Goal: Task Accomplishment & Management: Complete application form

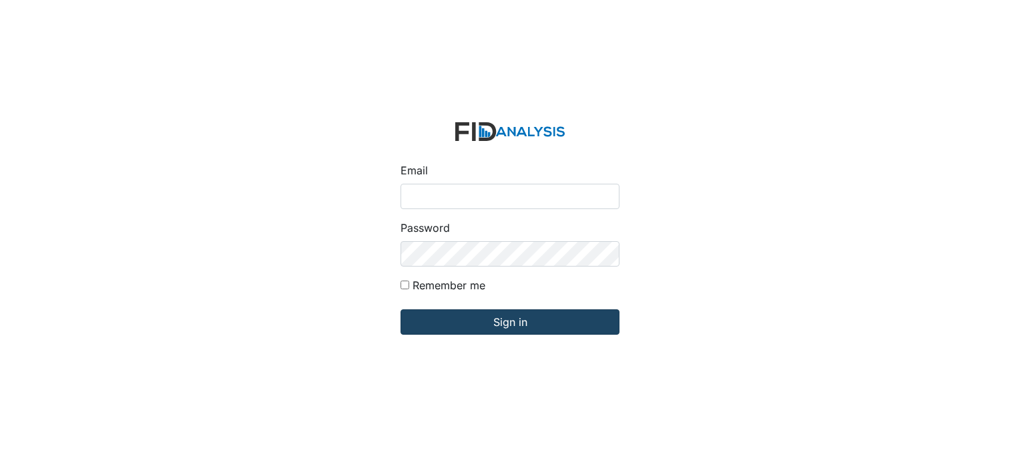
type input "[EMAIL_ADDRESS][DOMAIN_NAME]"
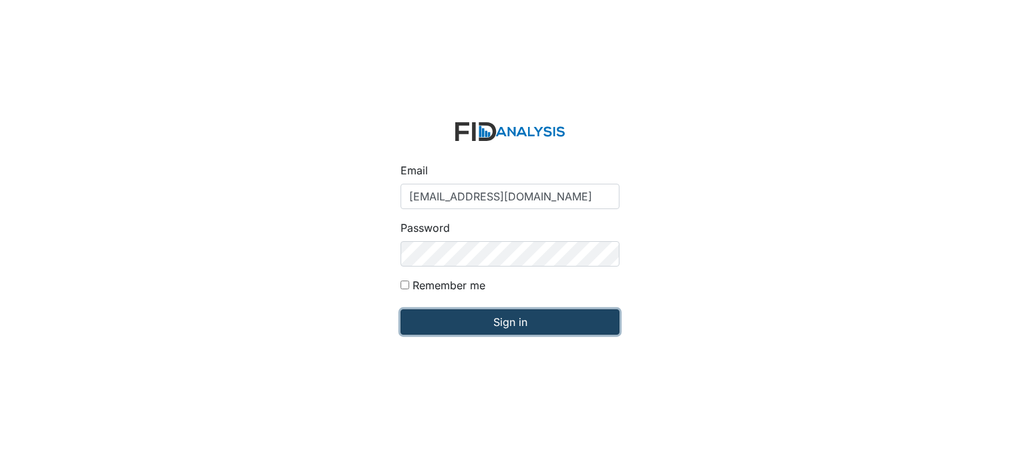
click at [509, 320] on input "Sign in" at bounding box center [510, 321] width 219 height 25
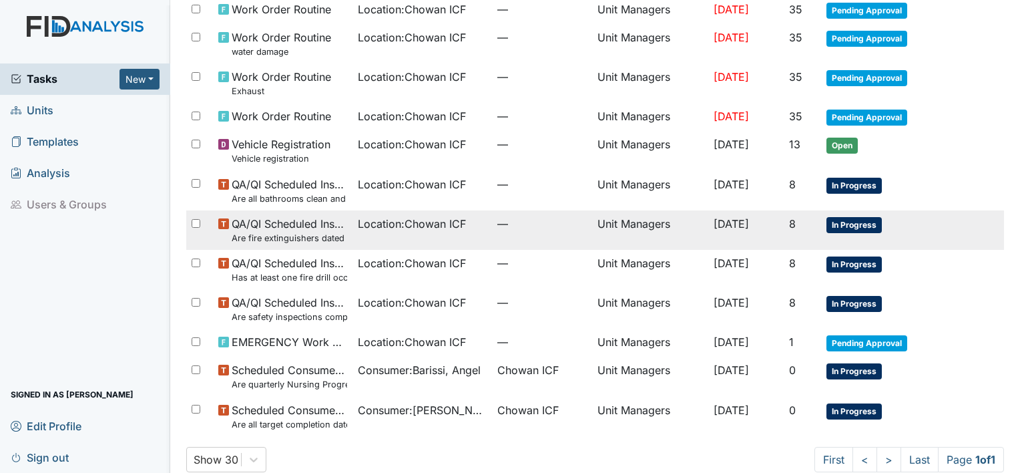
scroll to position [134, 0]
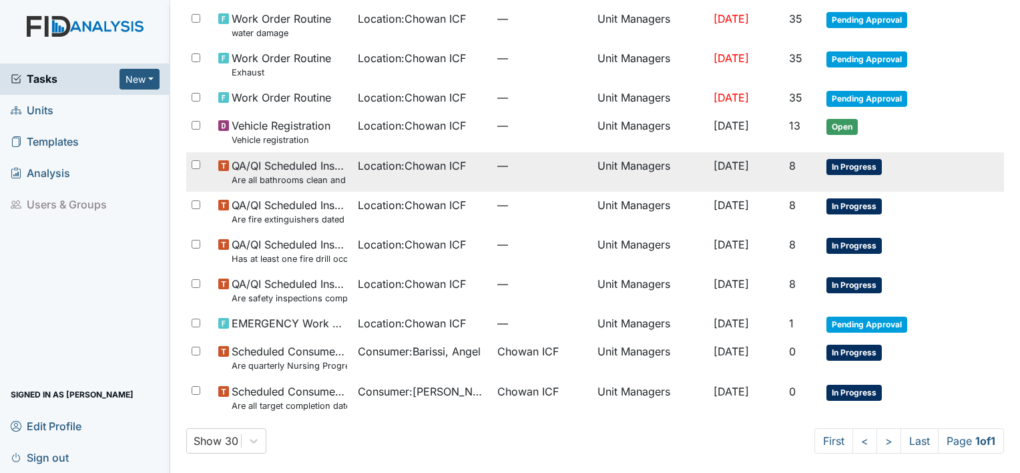
click at [342, 178] on td "QA/QI Scheduled Inspection Are all bathrooms clean and in good repair?" at bounding box center [283, 171] width 140 height 39
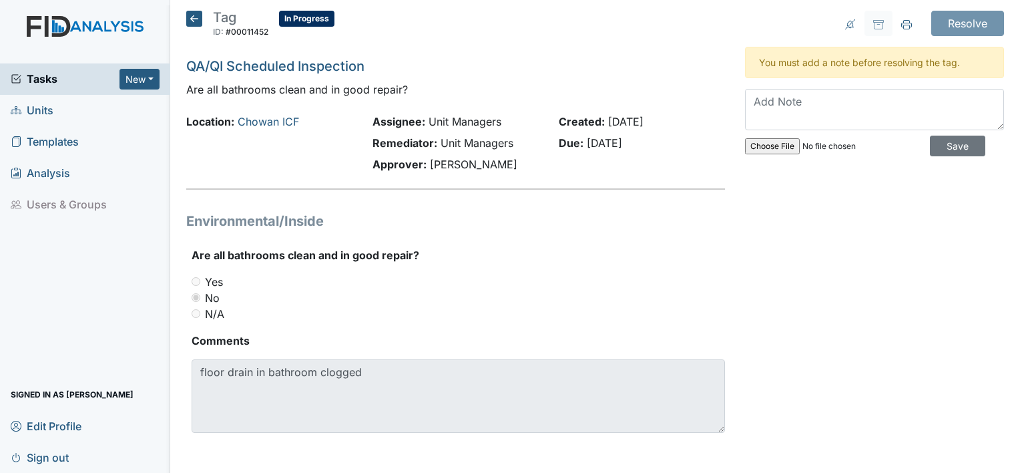
click at [192, 18] on icon at bounding box center [194, 19] width 16 height 16
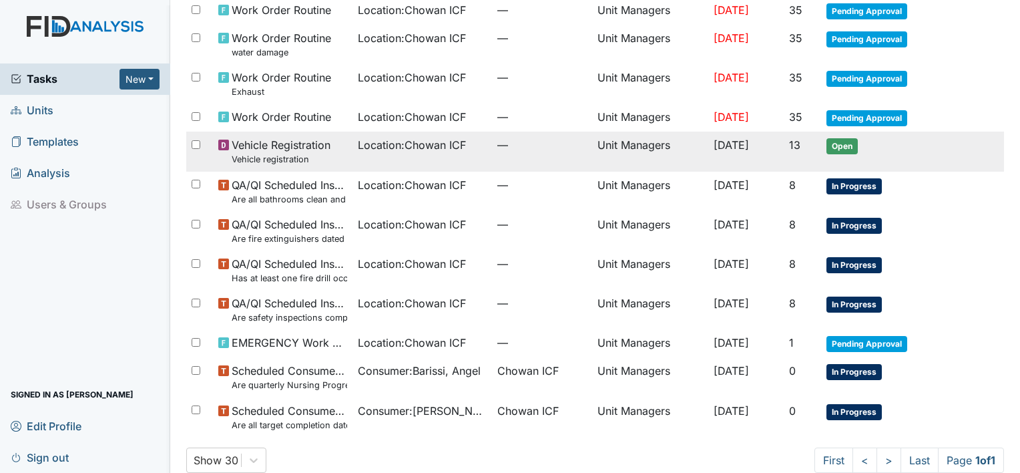
scroll to position [134, 0]
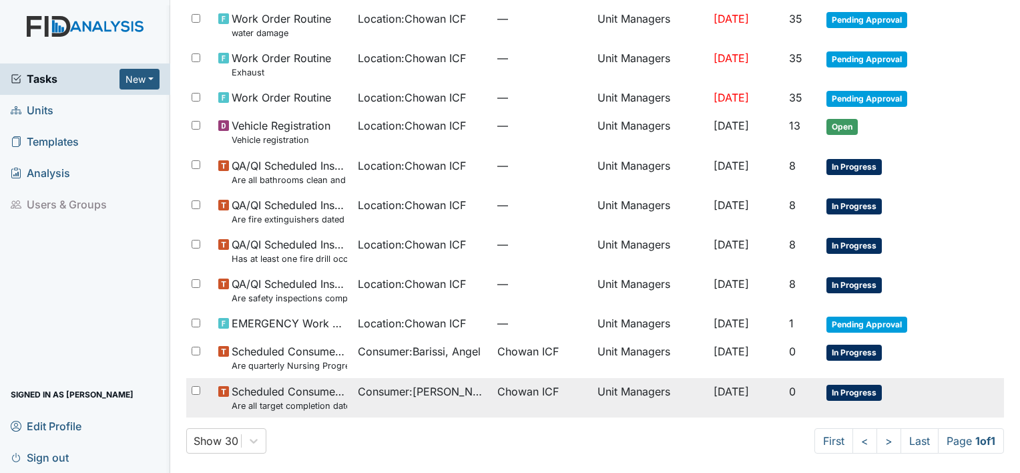
click at [352, 407] on td "Consumer : Graves, Blondie" at bounding box center [422, 397] width 140 height 39
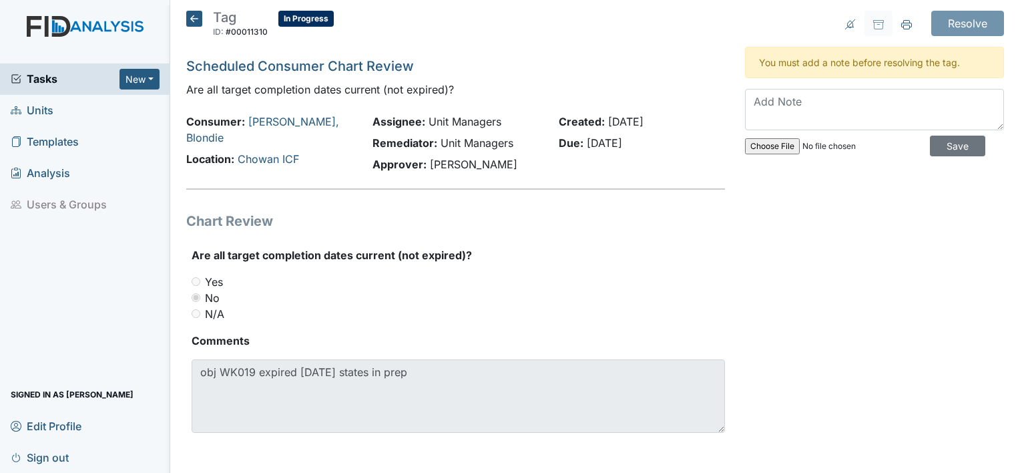
click at [190, 15] on icon at bounding box center [194, 19] width 16 height 16
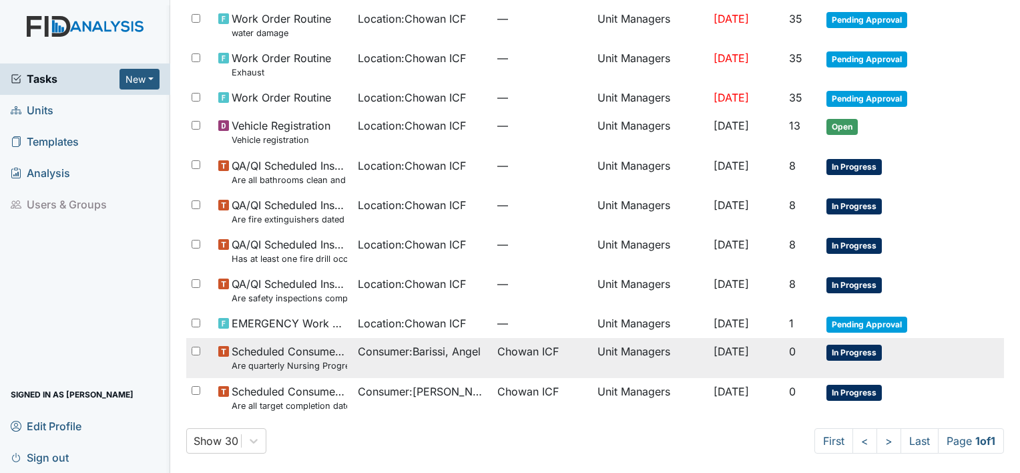
scroll to position [134, 0]
click at [373, 368] on td "Consumer : Barissi, Angel" at bounding box center [422, 357] width 140 height 39
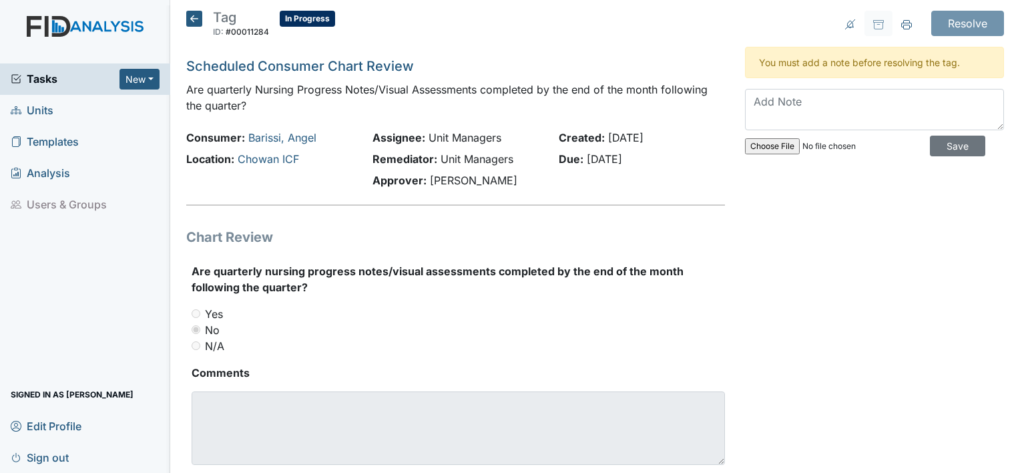
click at [194, 27] on h5 "Tag ID: #00011284 In Progress Autosaving..." at bounding box center [260, 25] width 149 height 29
click at [198, 13] on icon at bounding box center [194, 19] width 16 height 16
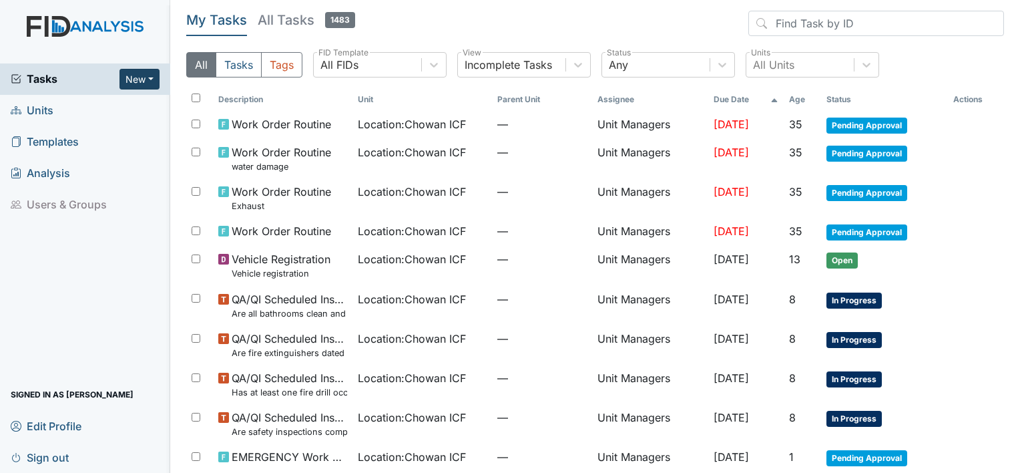
click at [150, 77] on button "New" at bounding box center [139, 79] width 40 height 21
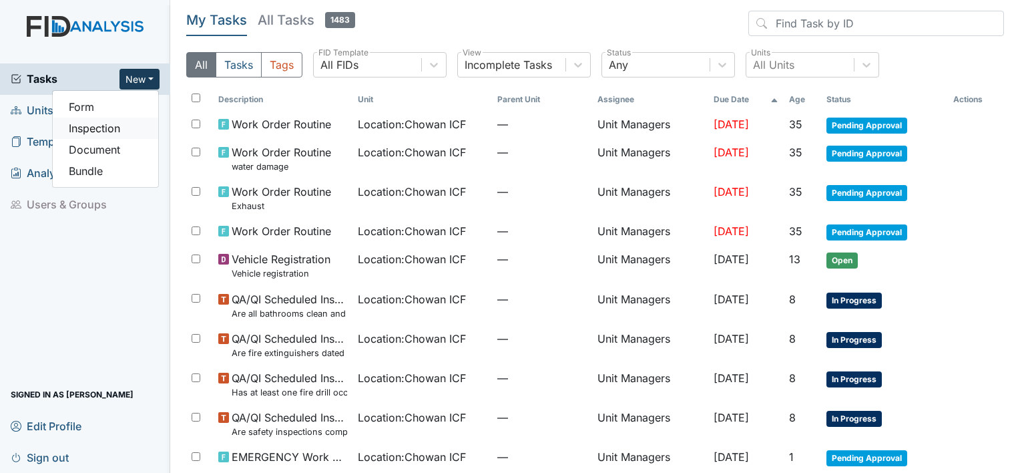
click at [125, 132] on link "Inspection" at bounding box center [105, 127] width 105 height 21
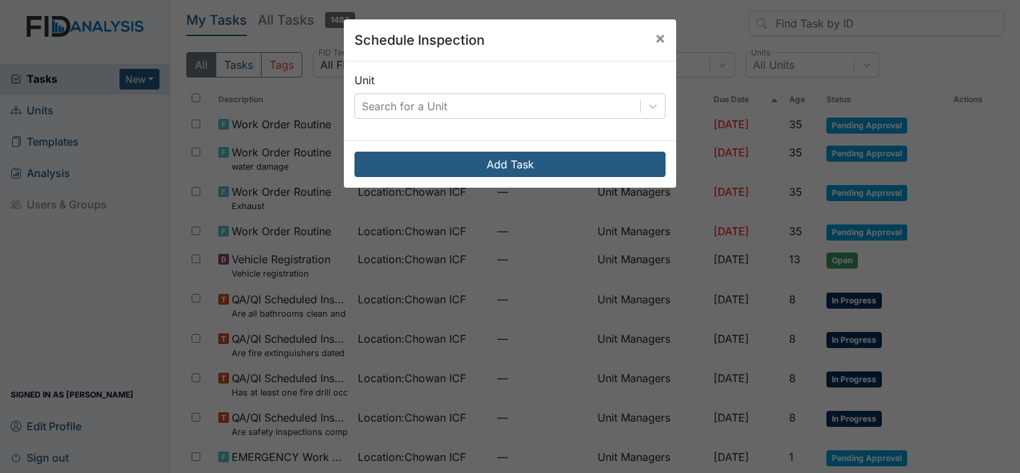
click at [427, 92] on div "Unit Search for a Unit" at bounding box center [509, 95] width 311 height 47
click at [433, 105] on div "Search for a Unit" at bounding box center [404, 106] width 85 height 16
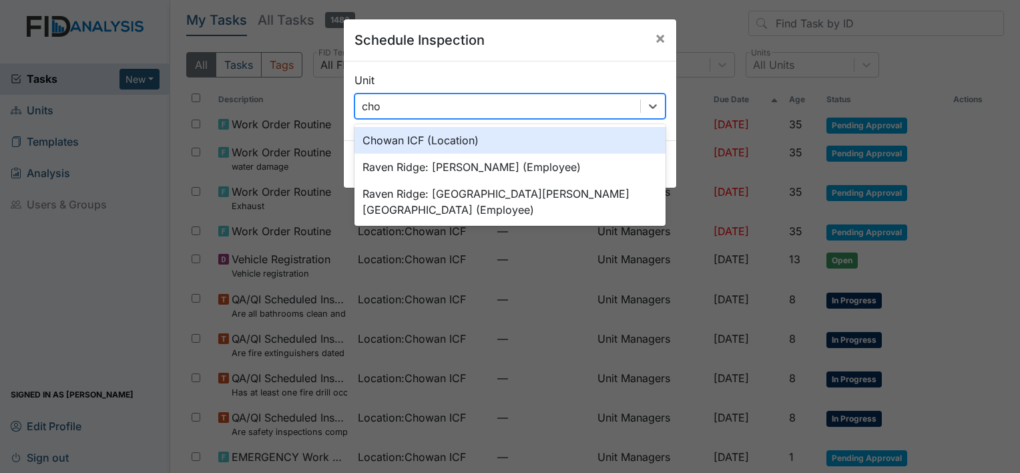
type input "chow"
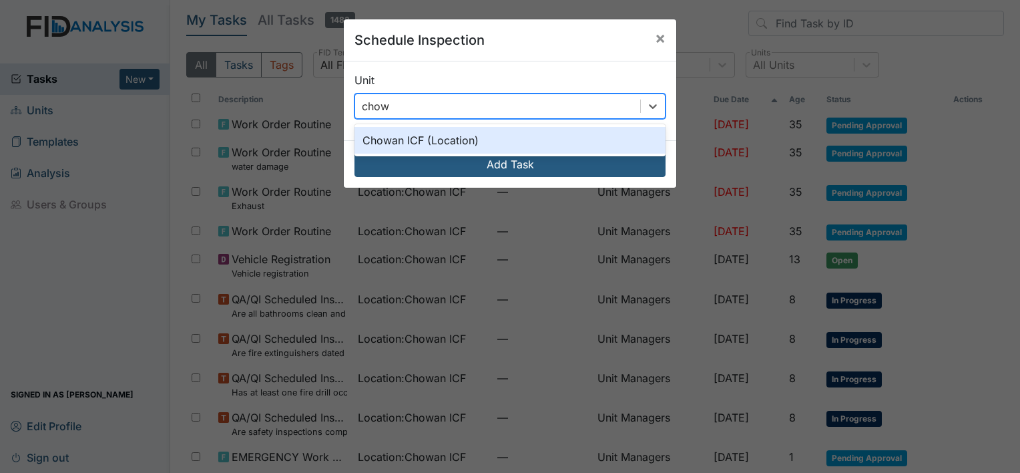
click at [437, 142] on div "Chowan ICF (Location)" at bounding box center [509, 140] width 311 height 27
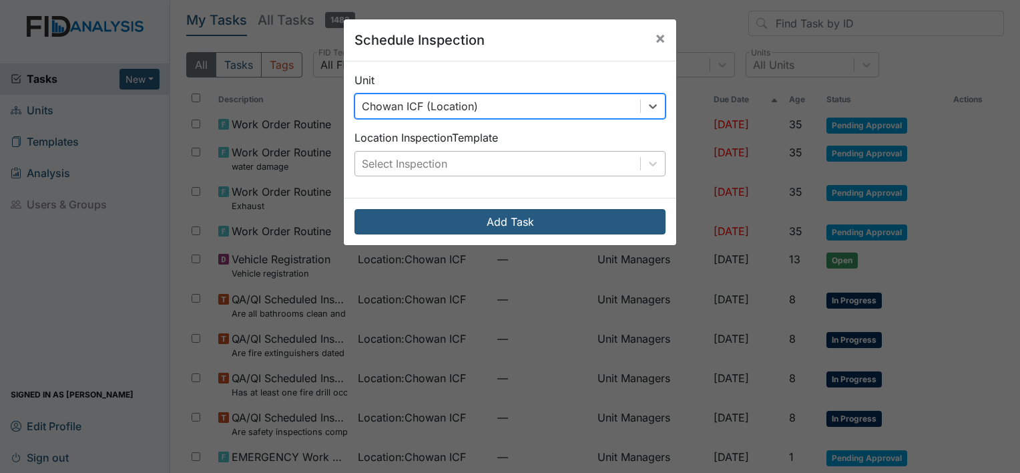
click at [435, 158] on div "Select Inspection" at bounding box center [404, 164] width 85 height 16
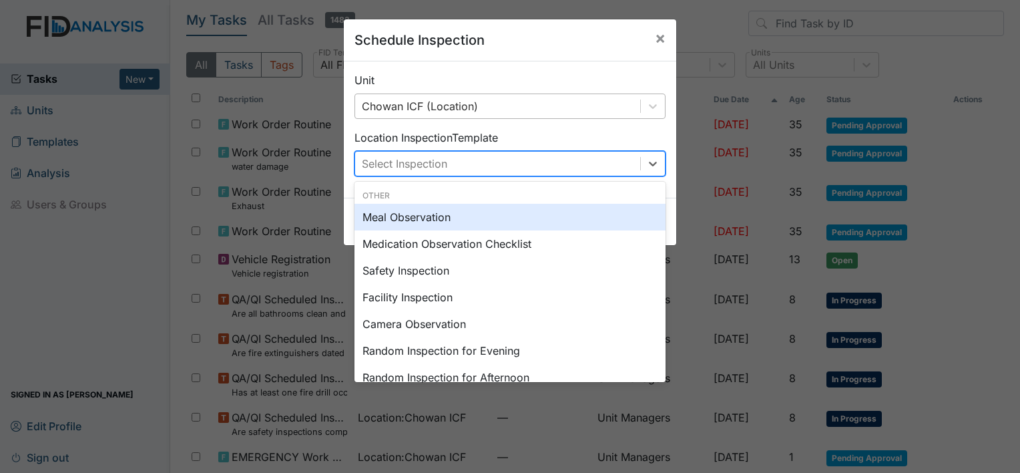
click at [447, 214] on div "Meal Observation" at bounding box center [509, 217] width 311 height 27
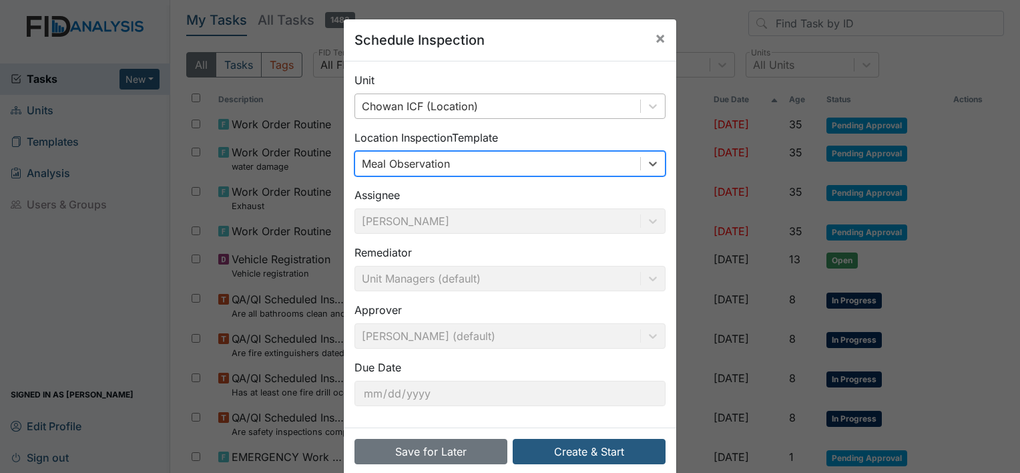
click at [493, 168] on div "Meal Observation" at bounding box center [497, 164] width 285 height 24
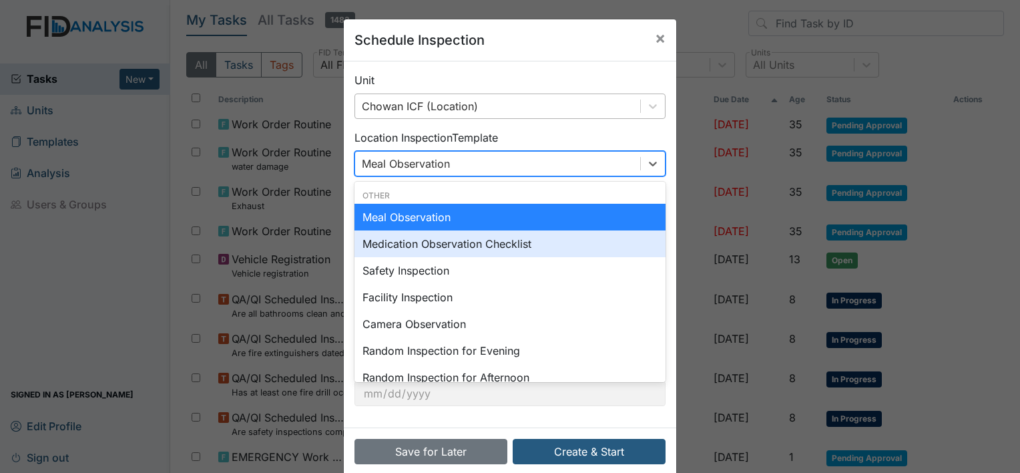
click at [491, 238] on div "Medication Observation Checklist" at bounding box center [509, 243] width 311 height 27
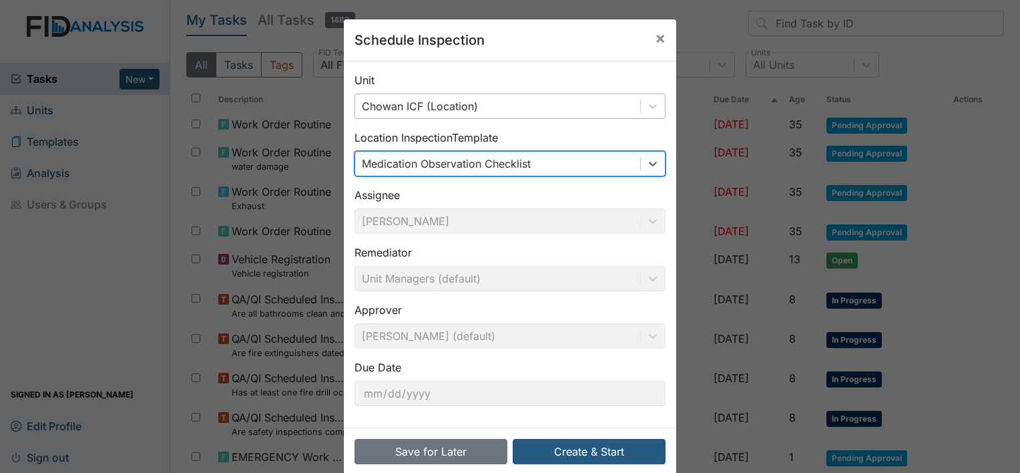
click at [509, 160] on div "Medication Observation Checklist" at bounding box center [446, 164] width 169 height 16
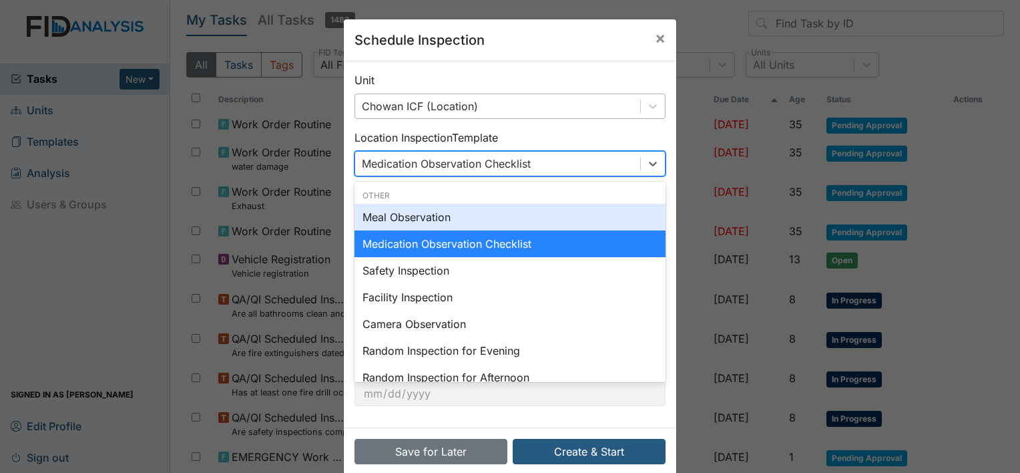
click at [500, 208] on div "Meal Observation" at bounding box center [509, 217] width 311 height 27
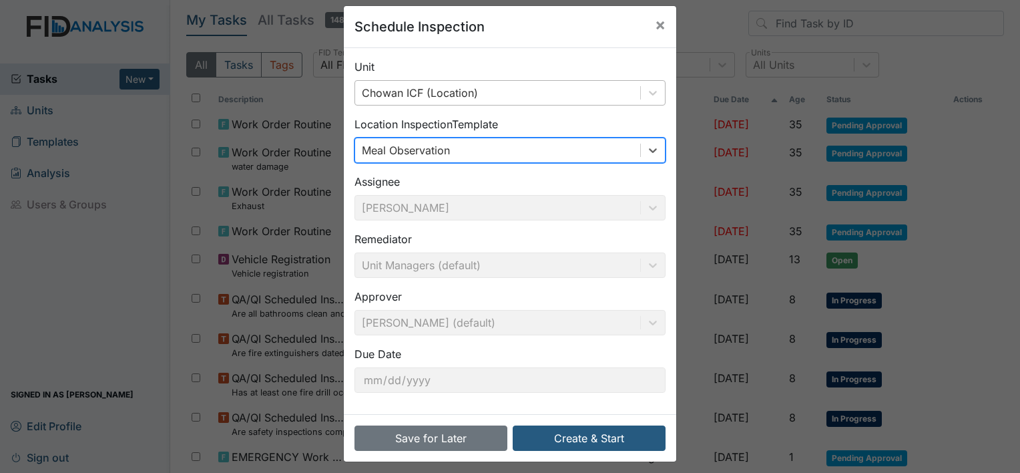
scroll to position [21, 0]
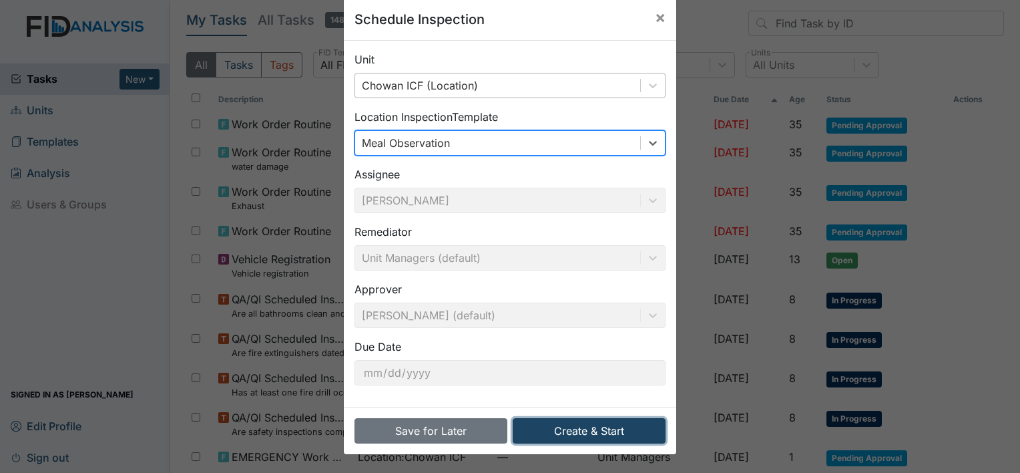
click at [603, 425] on button "Create & Start" at bounding box center [589, 430] width 153 height 25
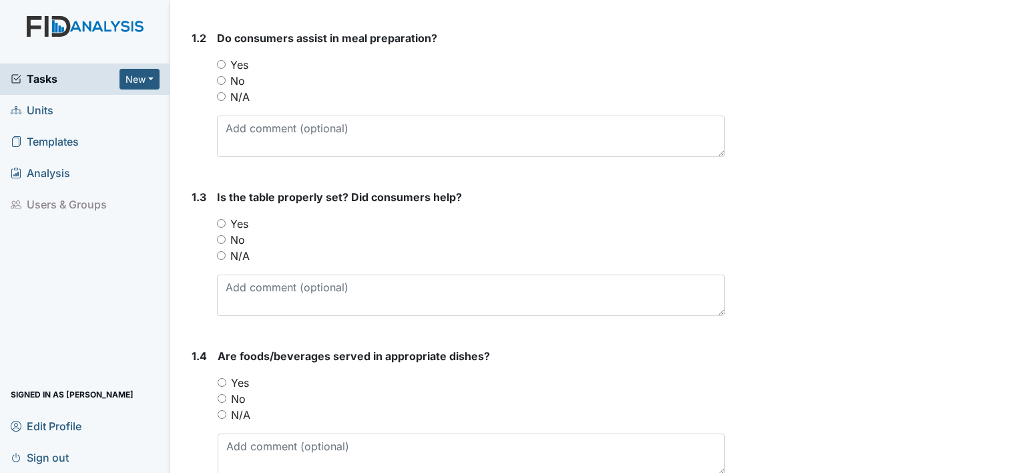
scroll to position [137, 0]
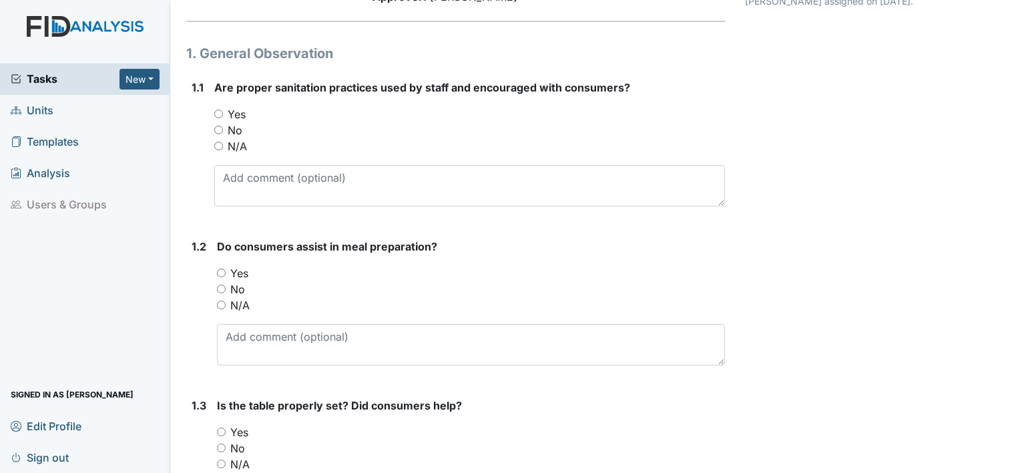
click at [242, 111] on label "Yes" at bounding box center [237, 114] width 18 height 16
click at [223, 111] on input "Yes" at bounding box center [218, 113] width 9 height 9
radio input "true"
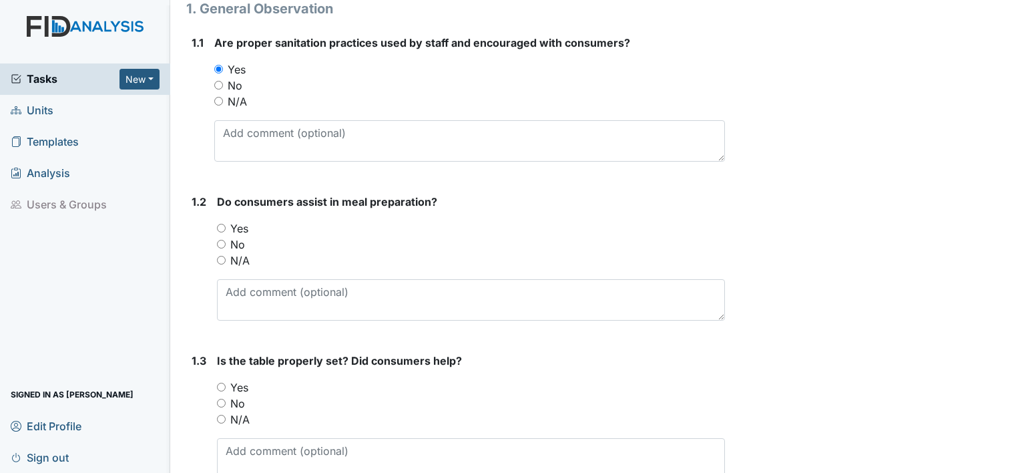
scroll to position [204, 0]
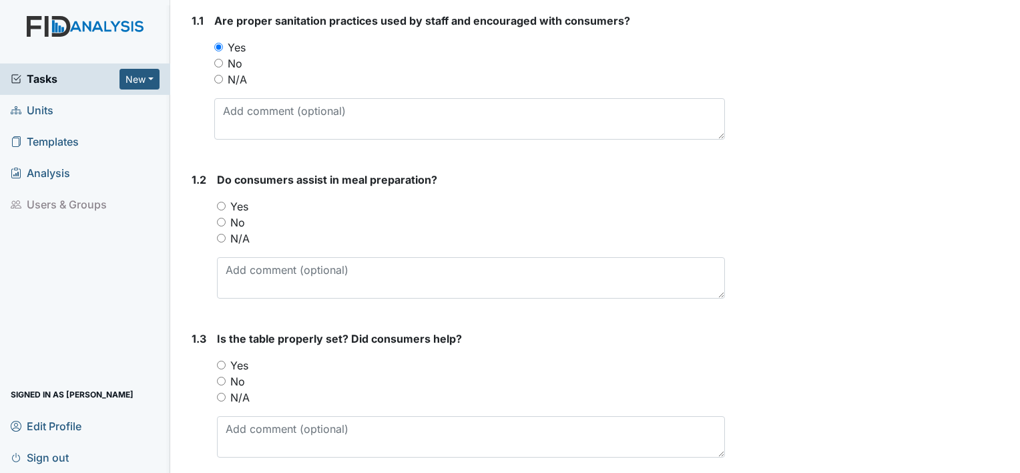
click at [238, 210] on label "Yes" at bounding box center [239, 206] width 18 height 16
click at [226, 210] on input "Yes" at bounding box center [221, 206] width 9 height 9
radio input "true"
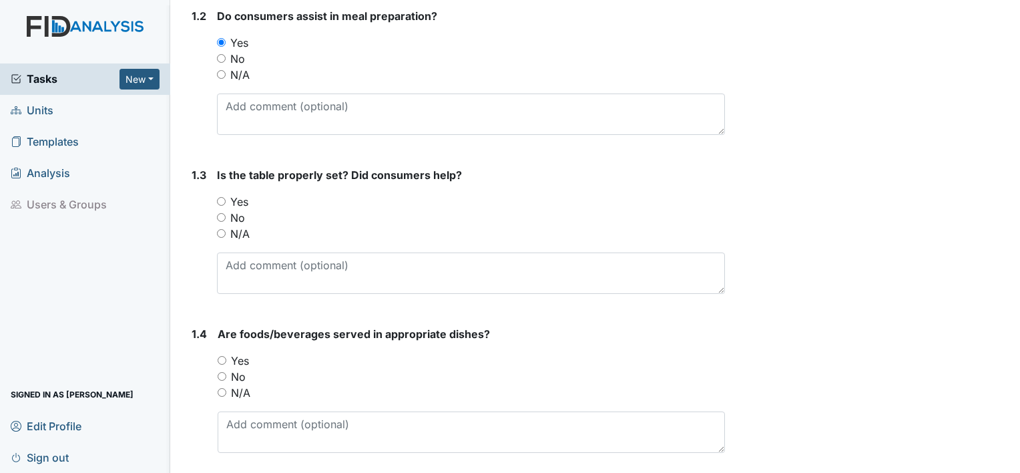
scroll to position [404, 0]
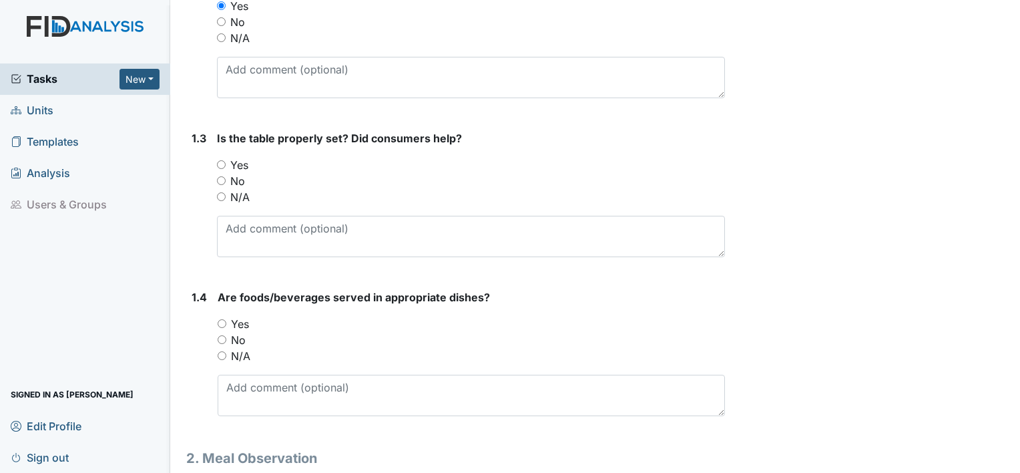
click at [232, 155] on div "Is the table properly set? Did consumers help? You must select one of the below…" at bounding box center [471, 193] width 508 height 127
click at [240, 178] on label "No" at bounding box center [237, 181] width 15 height 16
click at [226, 178] on input "No" at bounding box center [221, 180] width 9 height 9
radio input "true"
click at [240, 166] on label "Yes" at bounding box center [239, 165] width 18 height 16
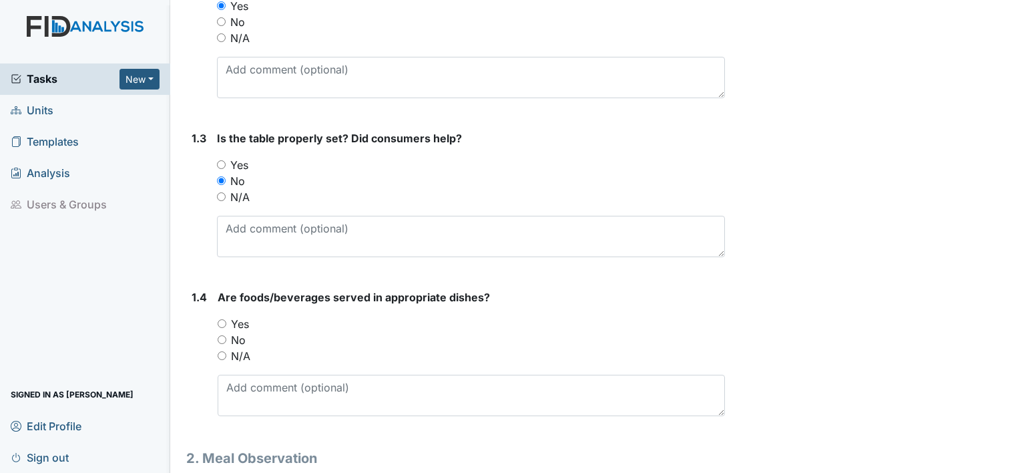
click at [226, 166] on input "Yes" at bounding box center [221, 164] width 9 height 9
radio input "true"
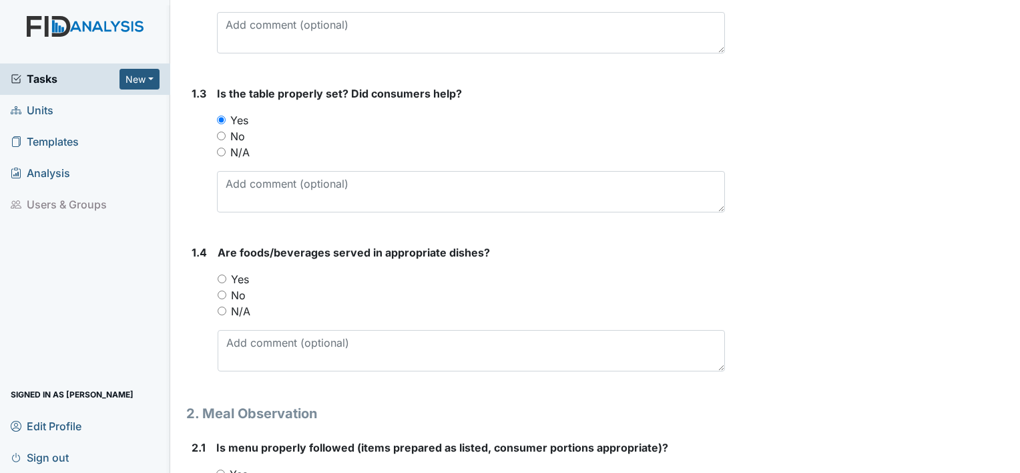
scroll to position [537, 0]
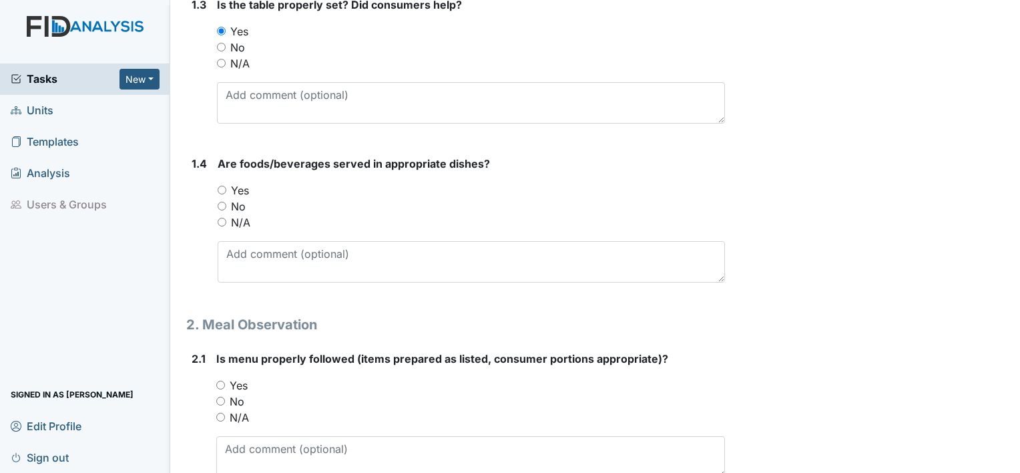
click at [246, 187] on label "Yes" at bounding box center [240, 190] width 18 height 16
click at [226, 187] on input "Yes" at bounding box center [222, 190] width 9 height 9
radio input "true"
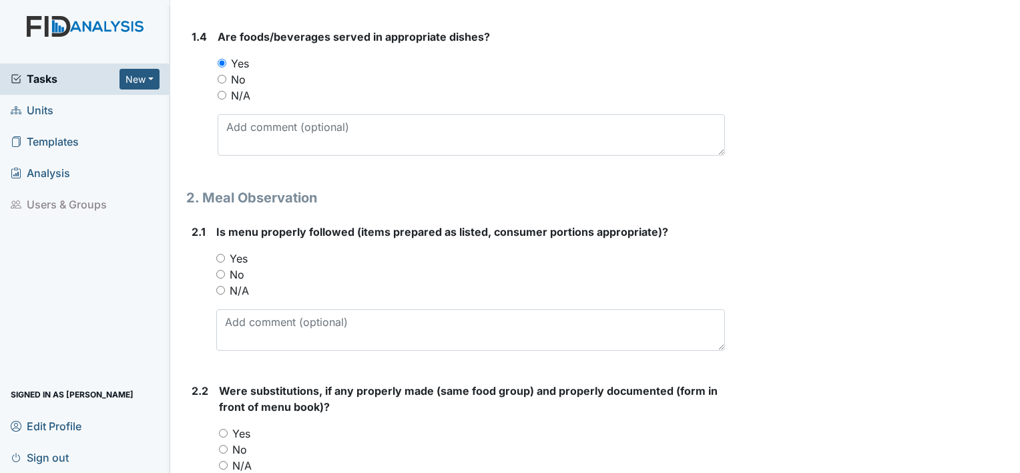
scroll to position [671, 0]
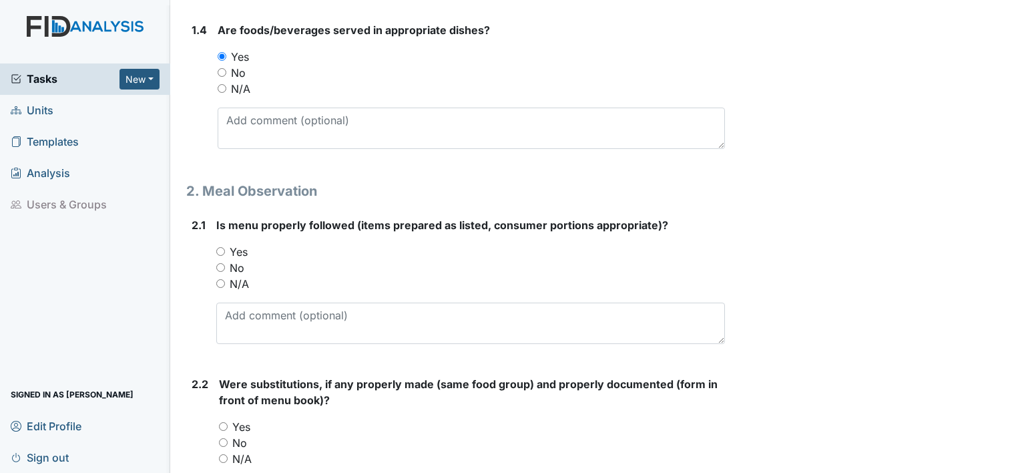
click at [240, 250] on label "Yes" at bounding box center [239, 252] width 18 height 16
click at [225, 250] on input "Yes" at bounding box center [220, 251] width 9 height 9
radio input "true"
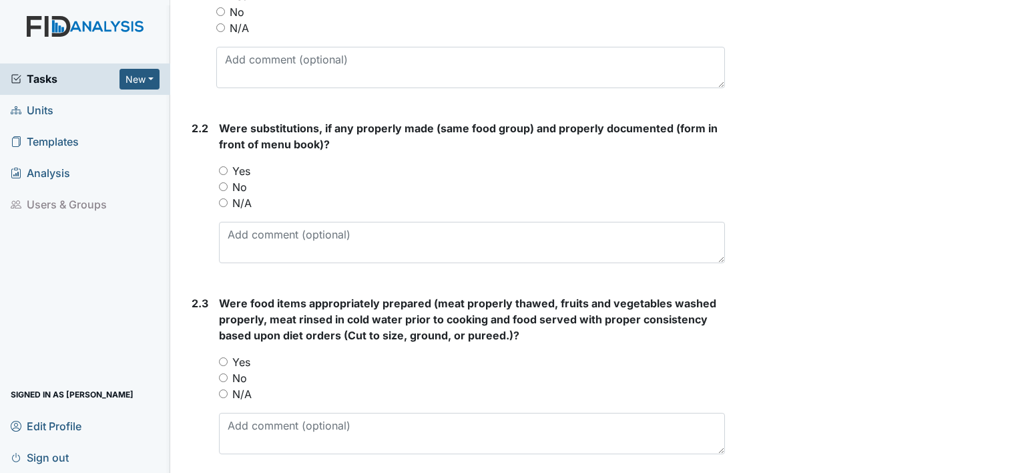
scroll to position [938, 0]
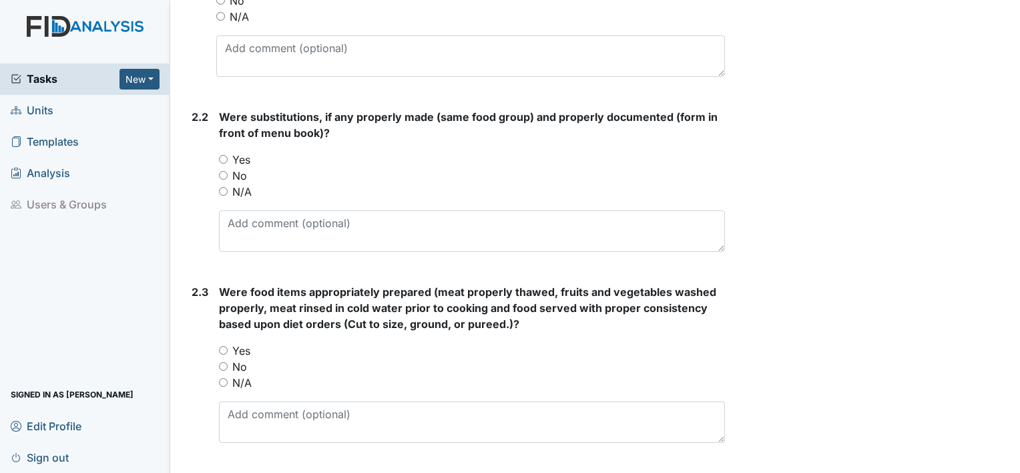
click at [233, 154] on label "Yes" at bounding box center [241, 160] width 18 height 16
click at [228, 155] on input "Yes" at bounding box center [223, 159] width 9 height 9
radio input "true"
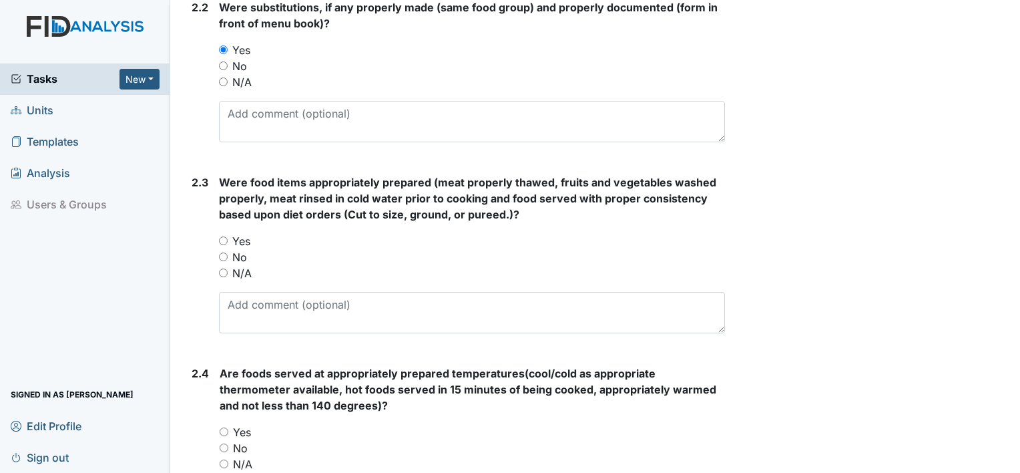
scroll to position [1071, 0]
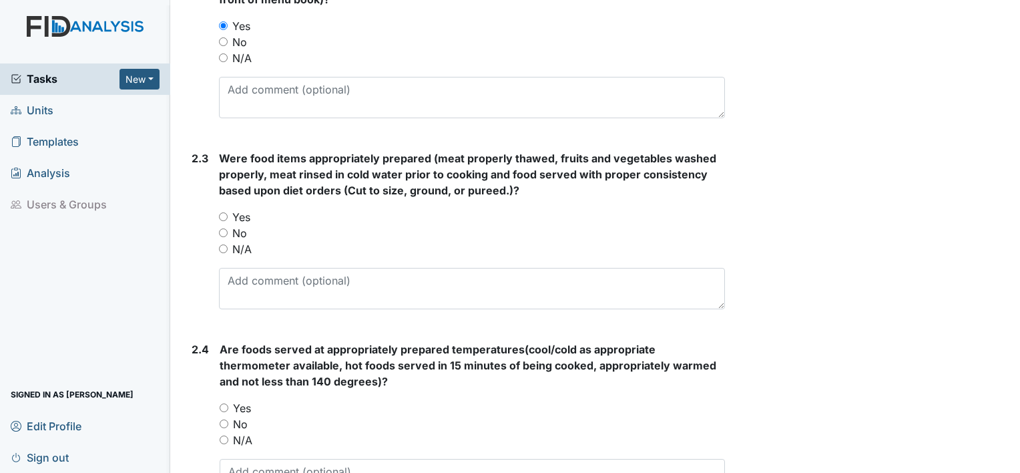
click at [240, 211] on label "Yes" at bounding box center [241, 217] width 18 height 16
click at [228, 212] on input "Yes" at bounding box center [223, 216] width 9 height 9
radio input "true"
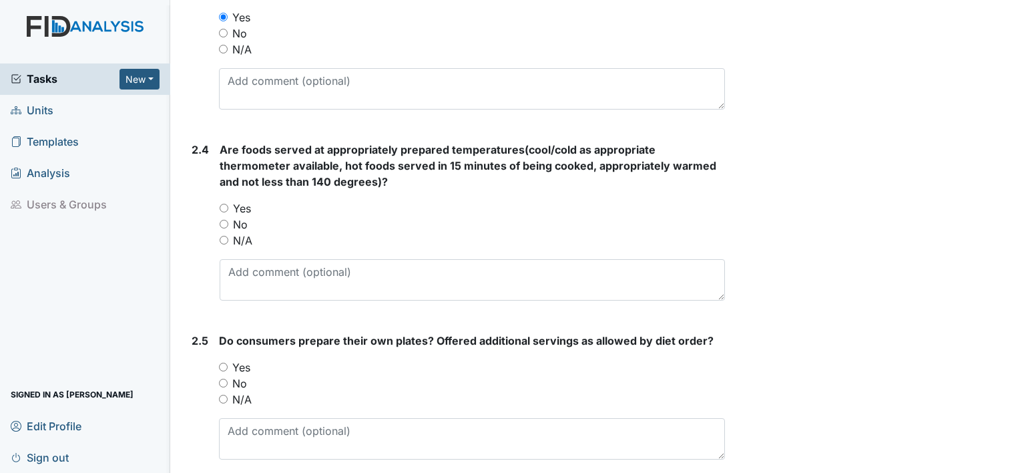
scroll to position [1272, 0]
click at [240, 203] on label "Yes" at bounding box center [242, 208] width 18 height 16
click at [228, 203] on input "Yes" at bounding box center [224, 207] width 9 height 9
radio input "true"
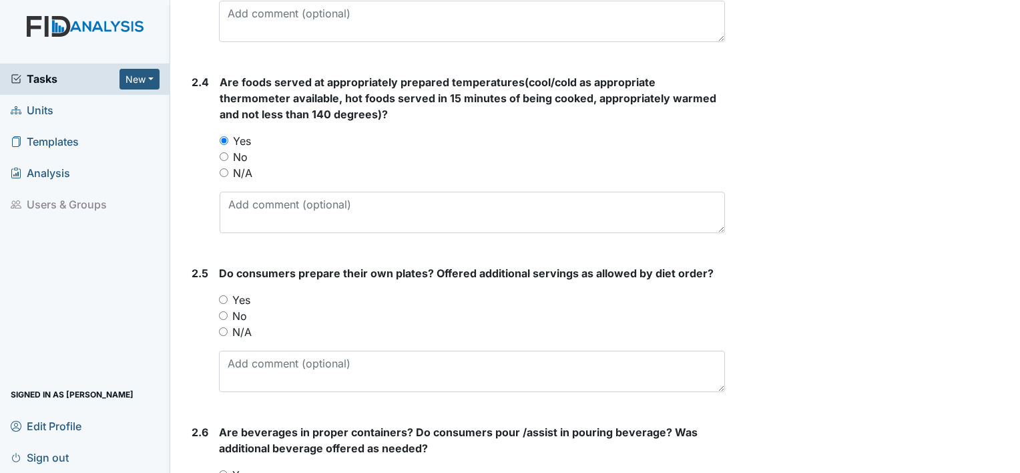
click at [249, 298] on label "Yes" at bounding box center [241, 300] width 18 height 16
click at [228, 298] on input "Yes" at bounding box center [223, 299] width 9 height 9
radio input "true"
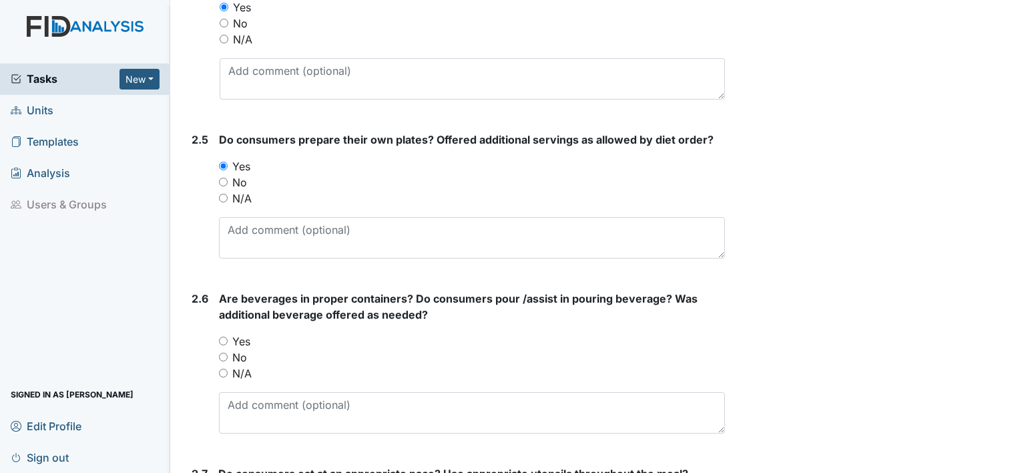
scroll to position [1539, 0]
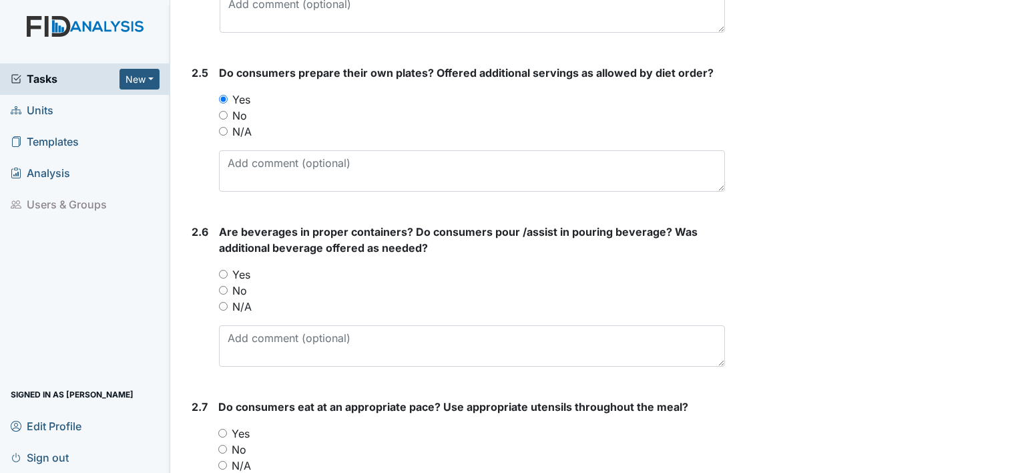
drag, startPoint x: 240, startPoint y: 273, endPoint x: 245, endPoint y: 280, distance: 8.1
click at [245, 280] on div "You must select one of the below options. Yes No N/A" at bounding box center [472, 290] width 506 height 48
drag, startPoint x: 245, startPoint y: 280, endPoint x: 246, endPoint y: 272, distance: 7.5
click at [246, 272] on label "Yes" at bounding box center [241, 274] width 18 height 16
click at [228, 272] on input "Yes" at bounding box center [223, 274] width 9 height 9
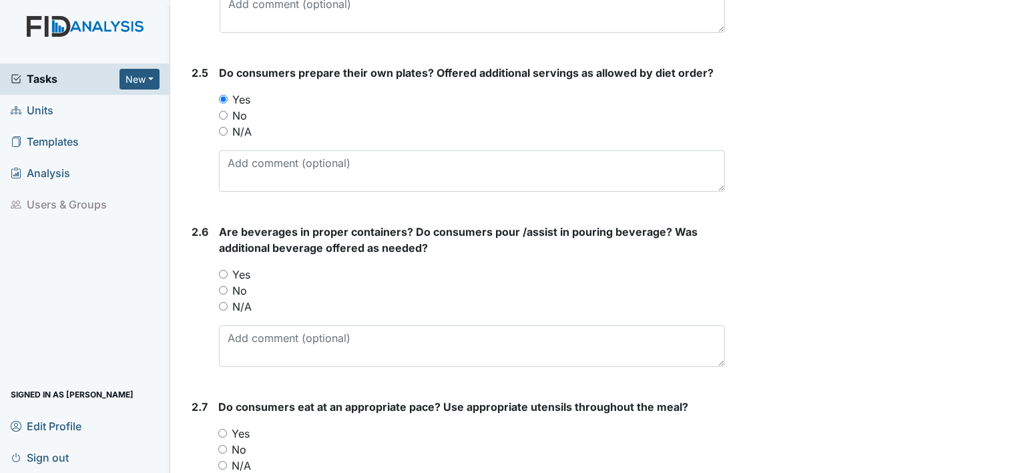
radio input "true"
click at [318, 262] on div "Are beverages in proper containers? Do consumers pour /assist in pouring bevera…" at bounding box center [472, 295] width 506 height 143
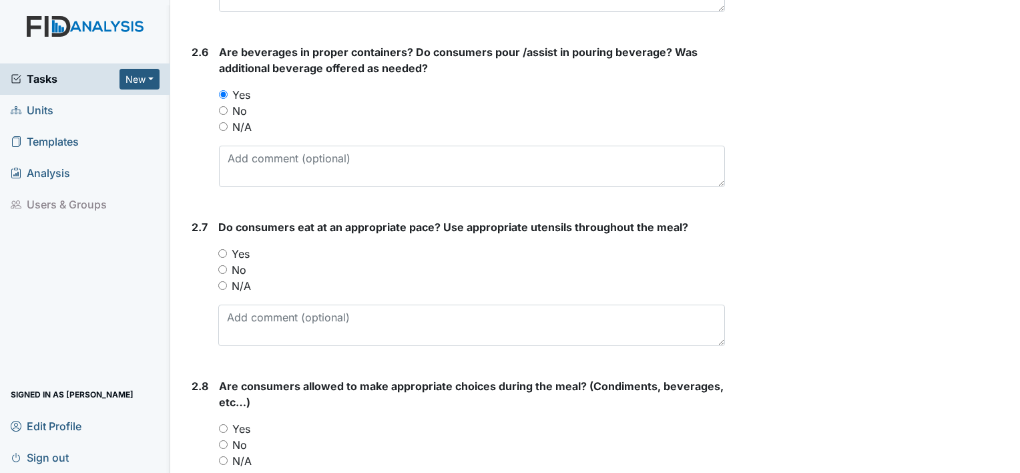
scroll to position [1739, 0]
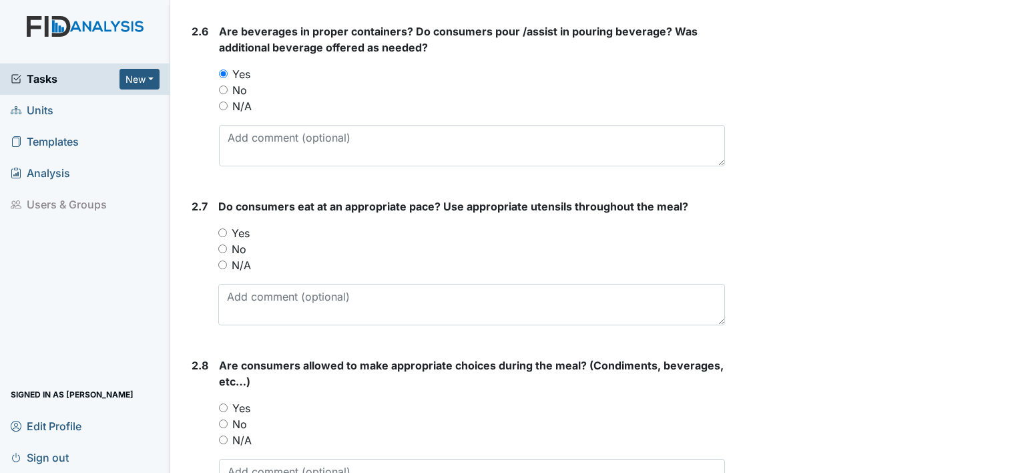
click at [245, 236] on label "Yes" at bounding box center [241, 233] width 18 height 16
click at [227, 236] on input "Yes" at bounding box center [222, 232] width 9 height 9
radio input "true"
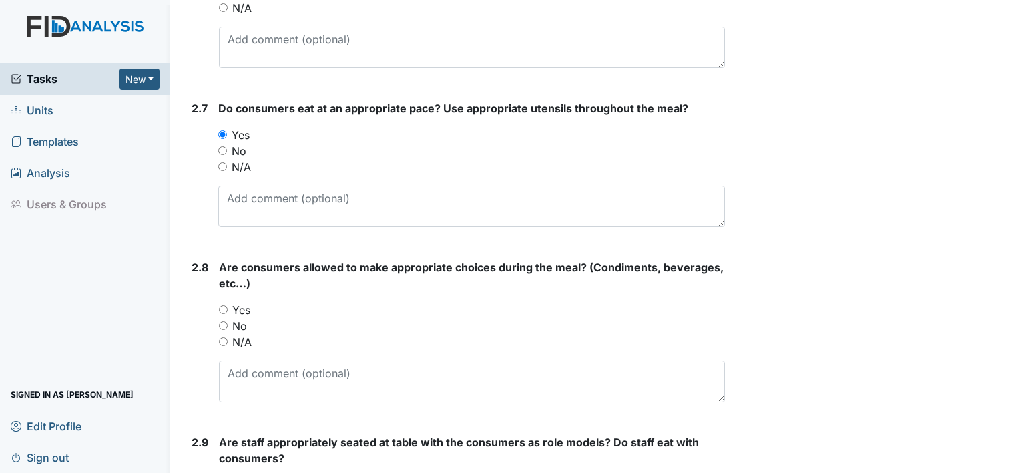
scroll to position [1873, 0]
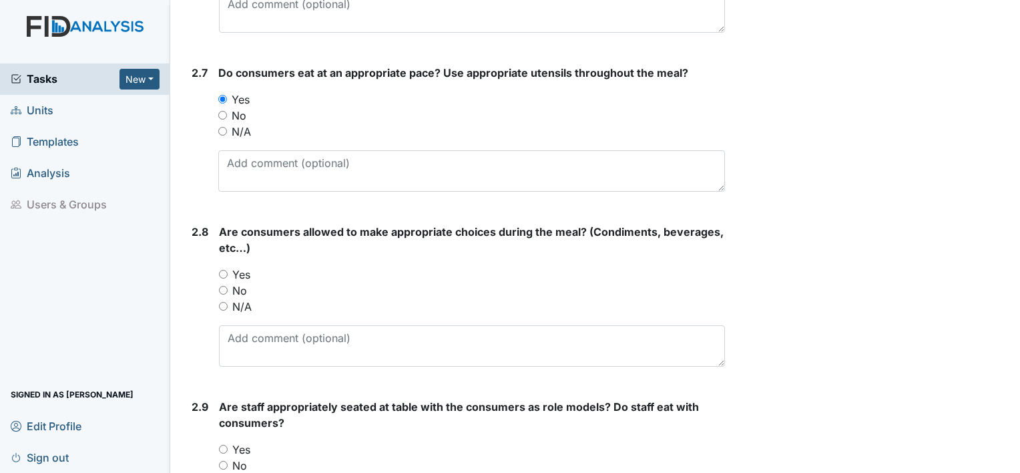
click at [253, 266] on div "Yes" at bounding box center [472, 274] width 506 height 16
click at [251, 269] on div "Yes" at bounding box center [472, 274] width 506 height 16
click at [251, 273] on div "Yes" at bounding box center [472, 274] width 506 height 16
click at [227, 274] on input "Yes" at bounding box center [223, 274] width 9 height 9
radio input "true"
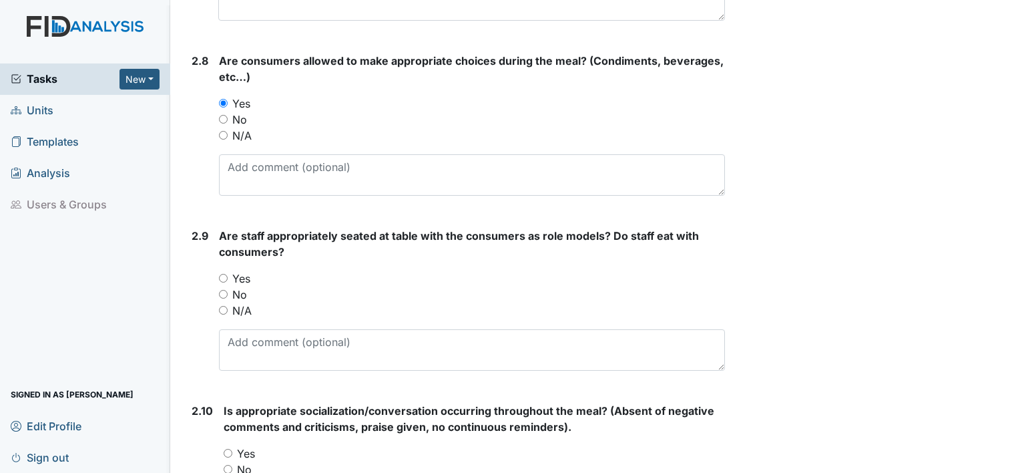
scroll to position [2073, 0]
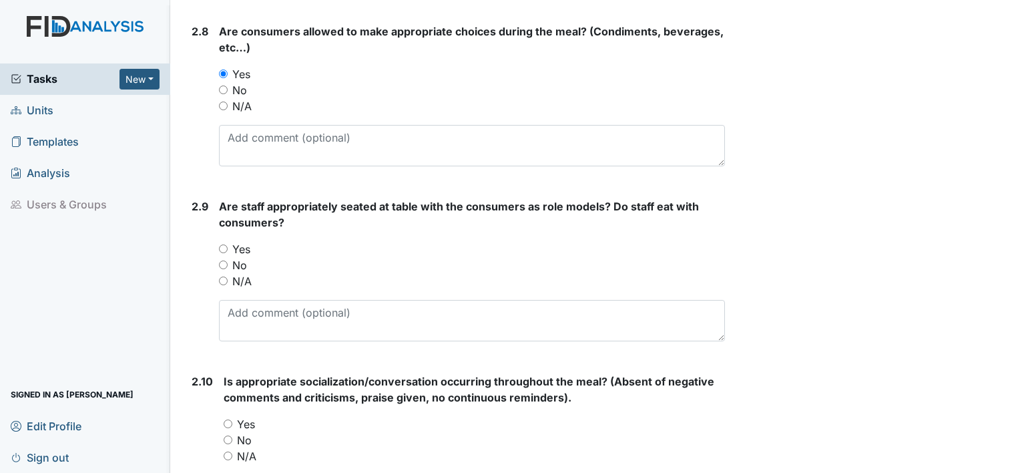
click at [225, 246] on input "Yes" at bounding box center [223, 248] width 9 height 9
radio input "true"
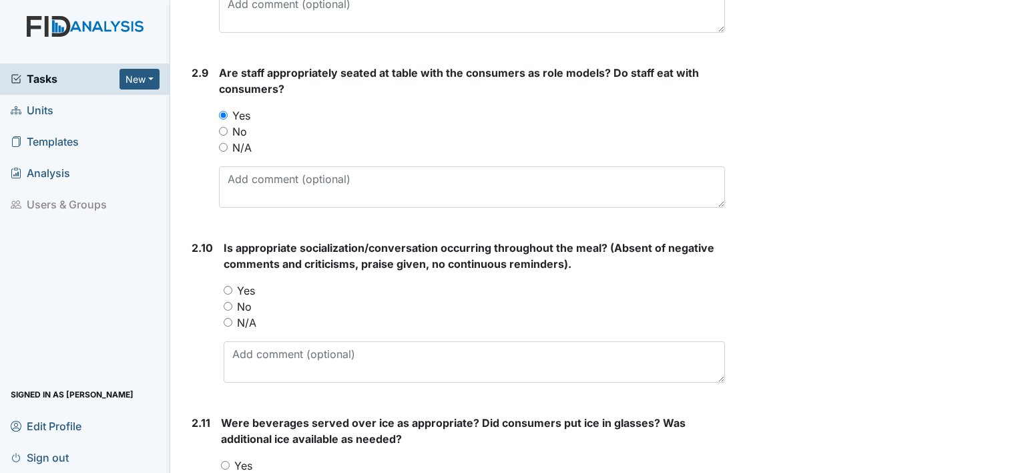
scroll to position [2273, 0]
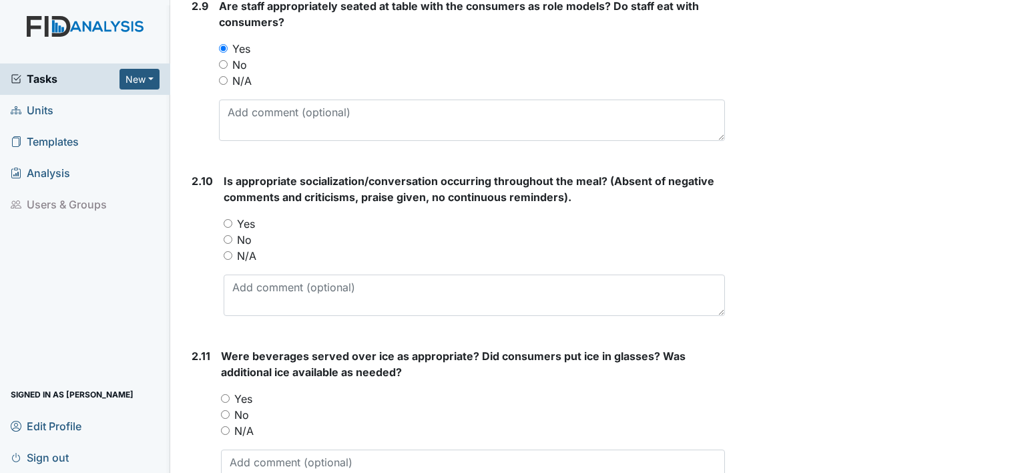
click at [242, 219] on label "Yes" at bounding box center [246, 224] width 18 height 16
click at [232, 219] on input "Yes" at bounding box center [228, 223] width 9 height 9
radio input "true"
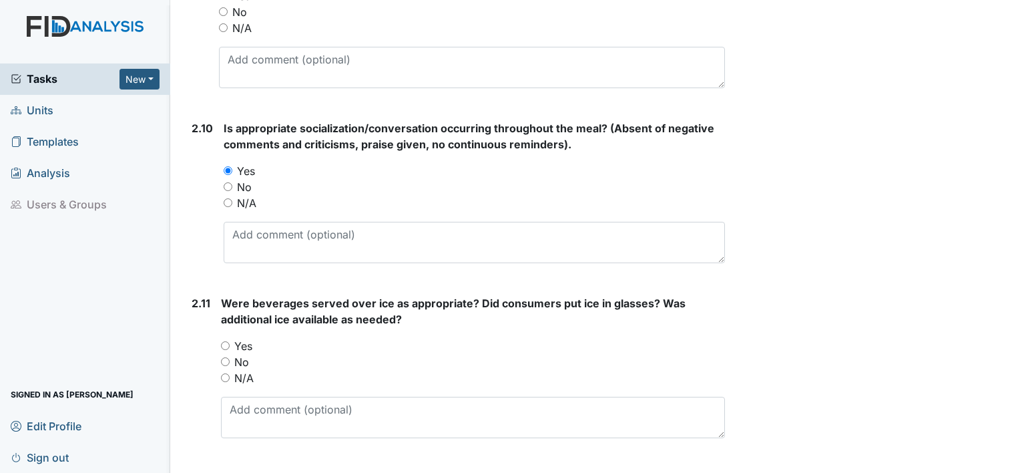
scroll to position [2407, 0]
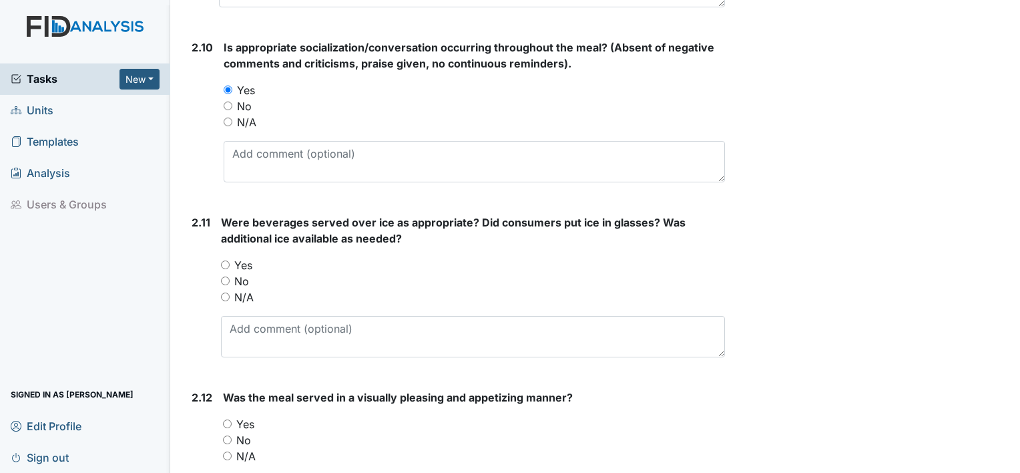
click at [245, 257] on label "Yes" at bounding box center [243, 265] width 18 height 16
click at [230, 260] on input "Yes" at bounding box center [225, 264] width 9 height 9
radio input "true"
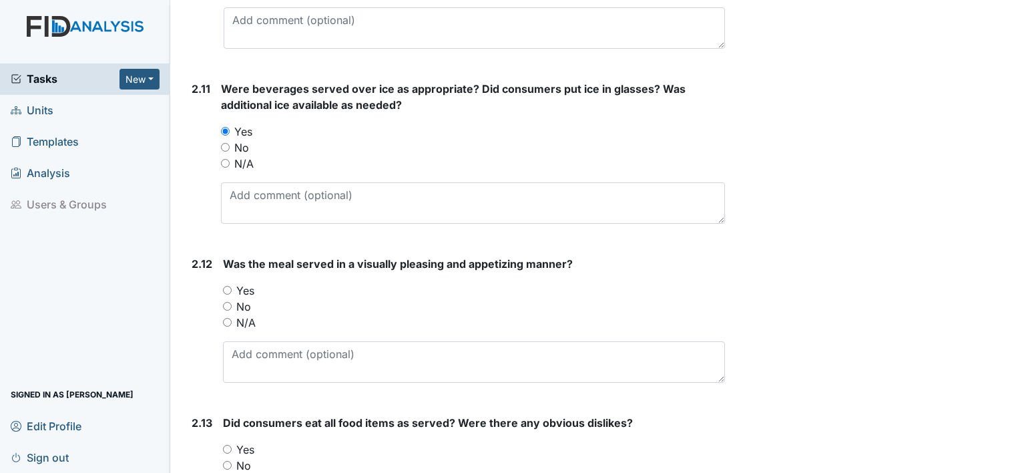
scroll to position [2607, 0]
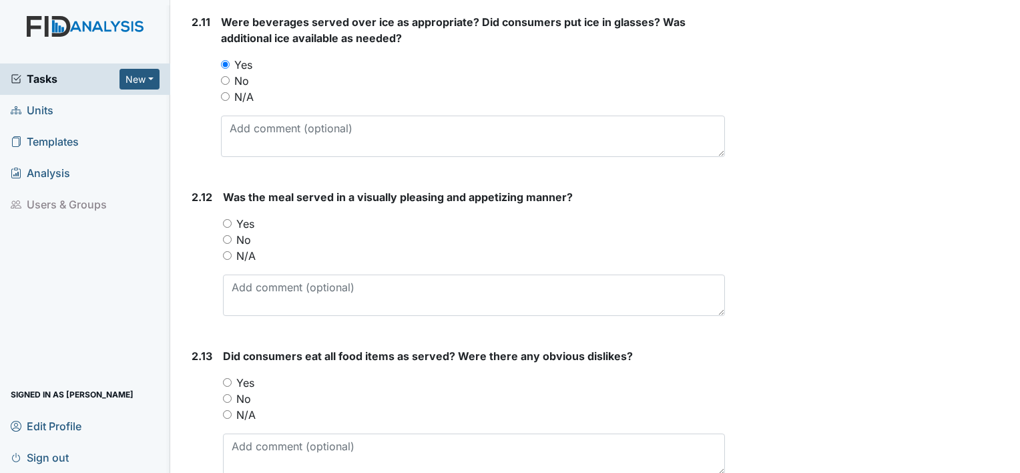
click at [241, 224] on label "Yes" at bounding box center [245, 224] width 18 height 16
click at [232, 224] on input "Yes" at bounding box center [227, 223] width 9 height 9
radio input "true"
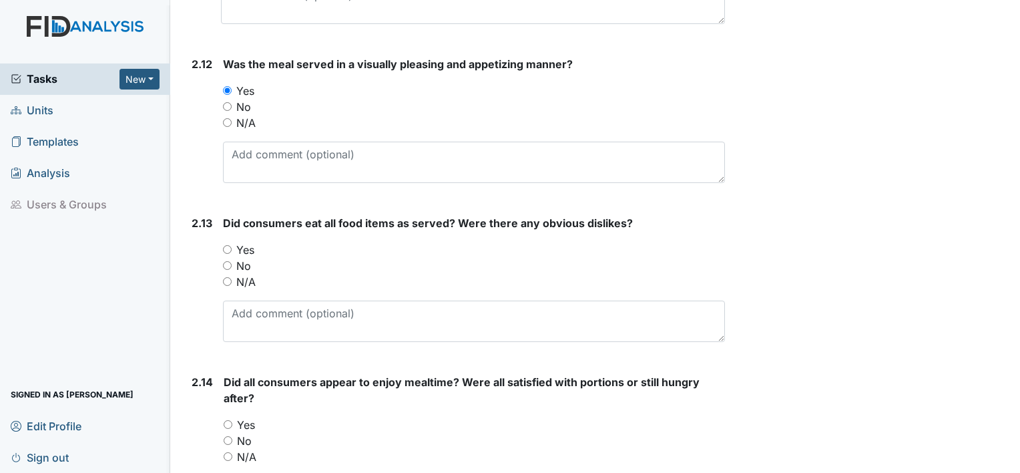
scroll to position [2740, 0]
click at [243, 232] on div "Did consumers eat all food items as served? Were there any obvious dislikes? Yo…" at bounding box center [474, 277] width 502 height 127
click at [246, 241] on label "Yes" at bounding box center [245, 249] width 18 height 16
click at [232, 244] on input "Yes" at bounding box center [227, 248] width 9 height 9
radio input "true"
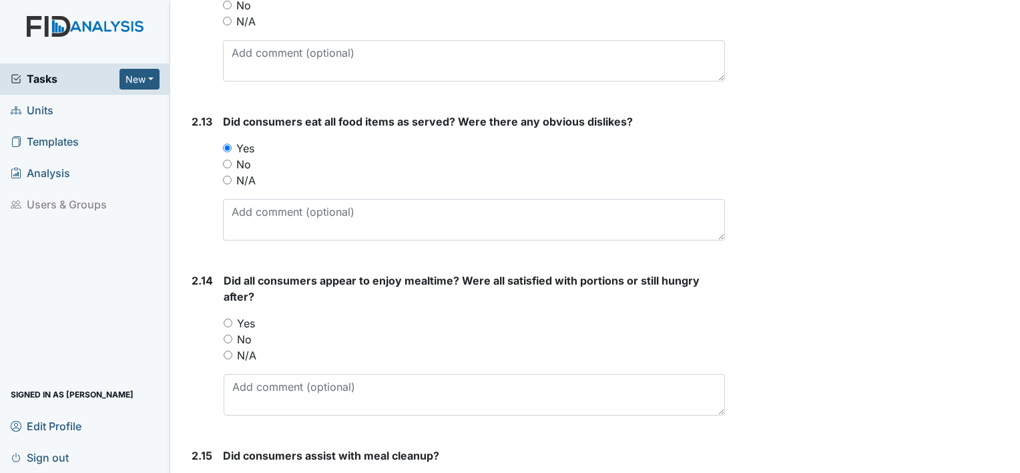
scroll to position [2874, 0]
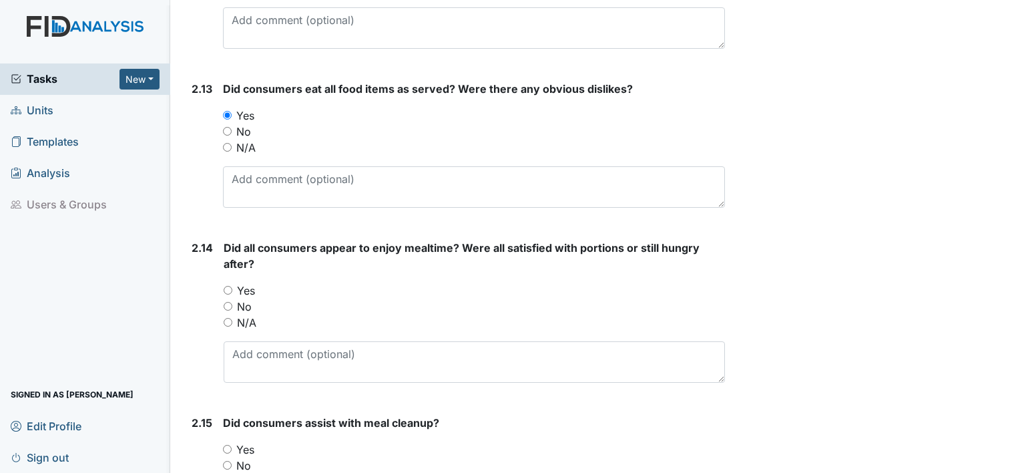
click at [246, 284] on label "Yes" at bounding box center [246, 290] width 18 height 16
click at [232, 286] on input "Yes" at bounding box center [228, 290] width 9 height 9
radio input "true"
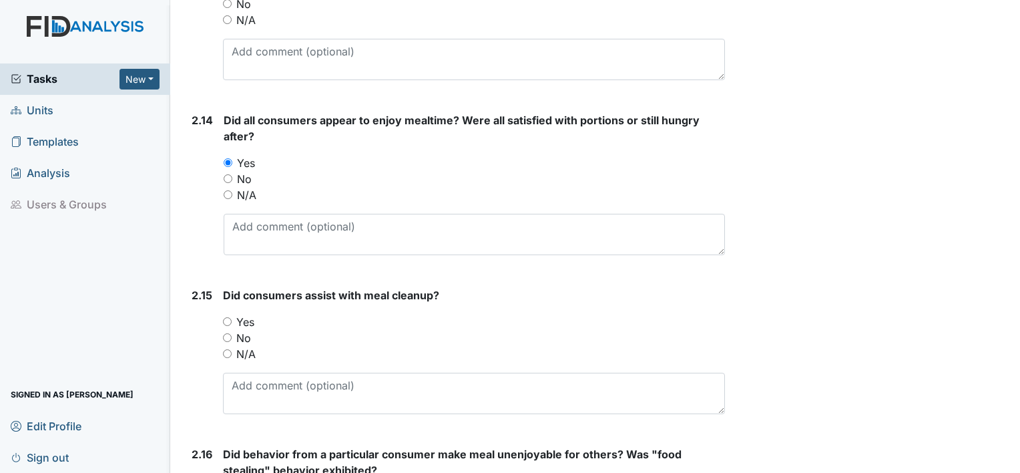
scroll to position [3007, 0]
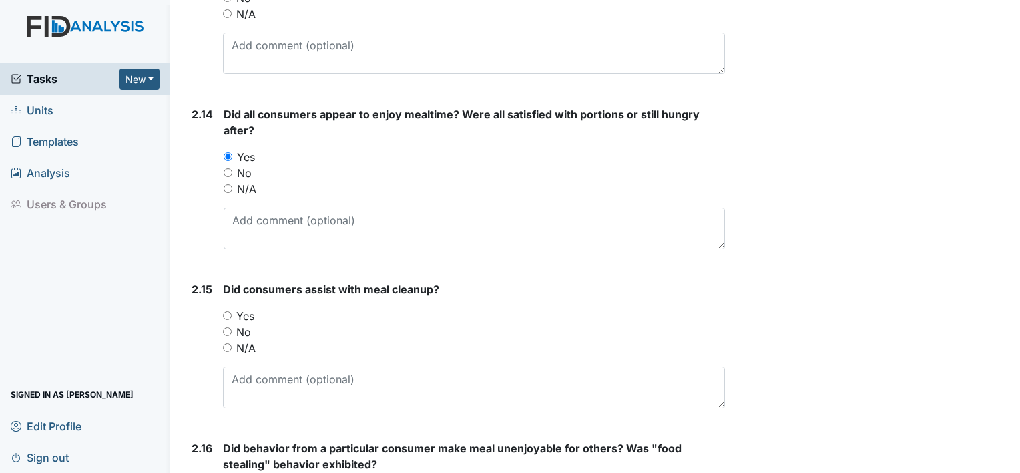
click at [245, 308] on label "Yes" at bounding box center [245, 316] width 18 height 16
click at [232, 311] on input "Yes" at bounding box center [227, 315] width 9 height 9
radio input "true"
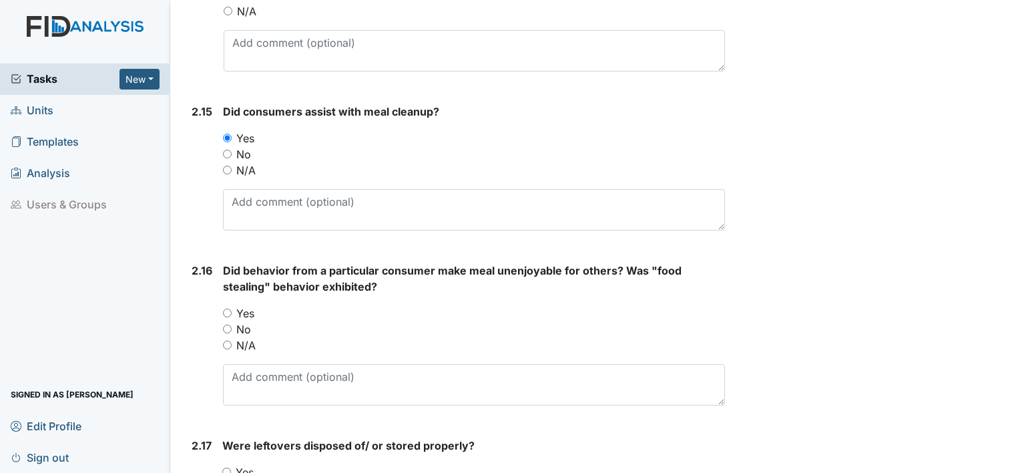
scroll to position [3208, 0]
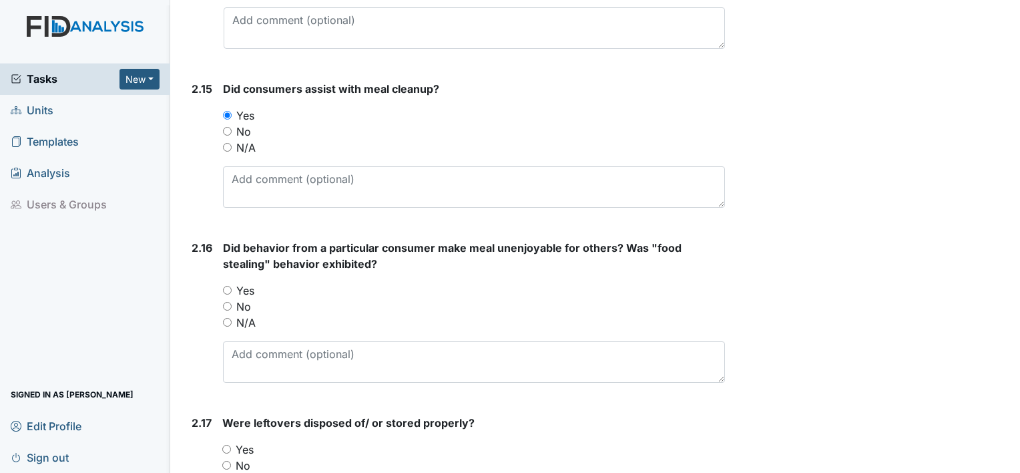
click at [243, 307] on label "No" at bounding box center [243, 306] width 15 height 16
click at [232, 307] on input "No" at bounding box center [227, 306] width 9 height 9
radio input "true"
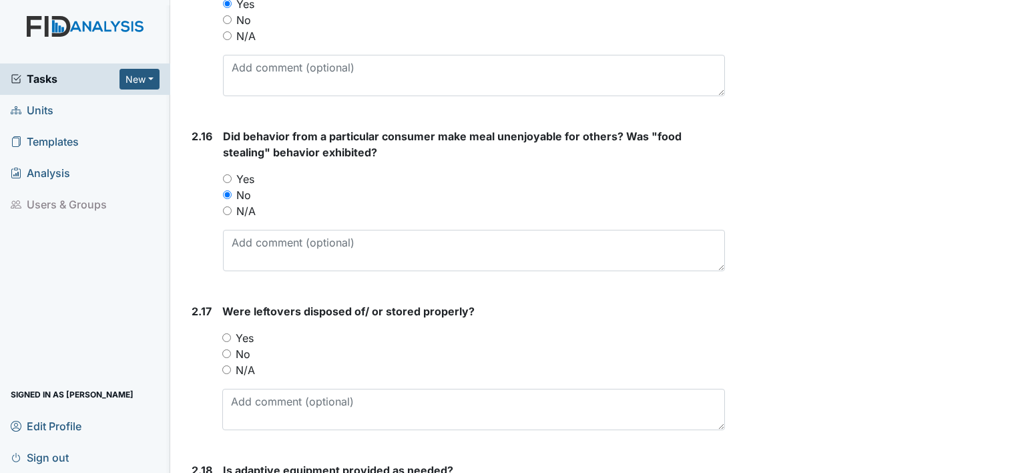
scroll to position [3408, 0]
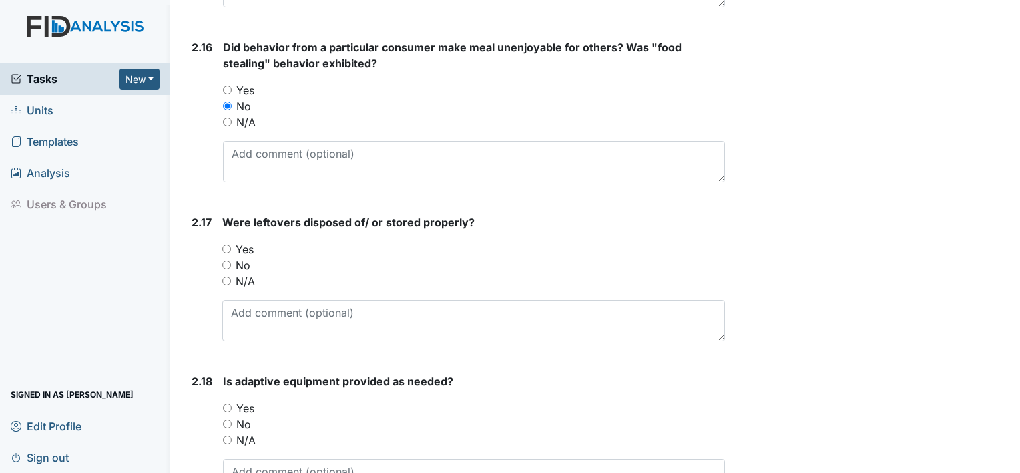
click at [238, 247] on label "Yes" at bounding box center [245, 249] width 18 height 16
click at [231, 247] on input "Yes" at bounding box center [226, 248] width 9 height 9
radio input "true"
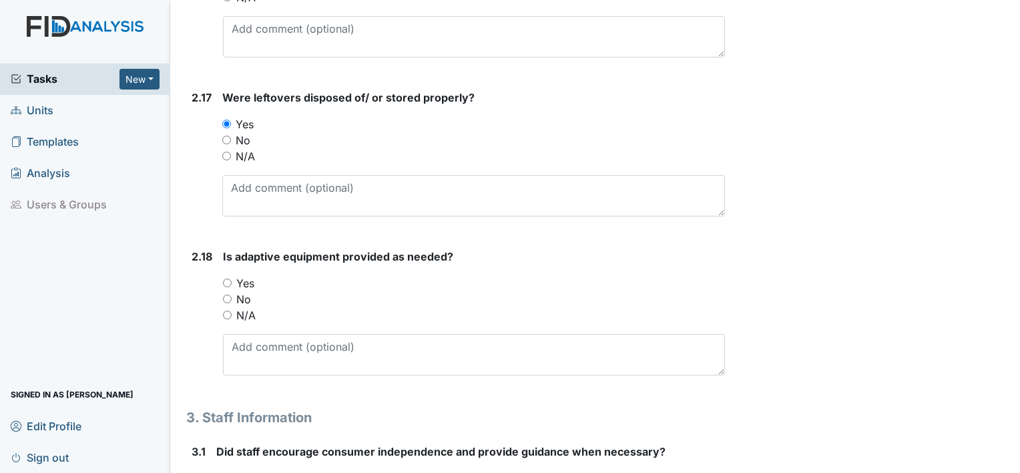
scroll to position [3541, 0]
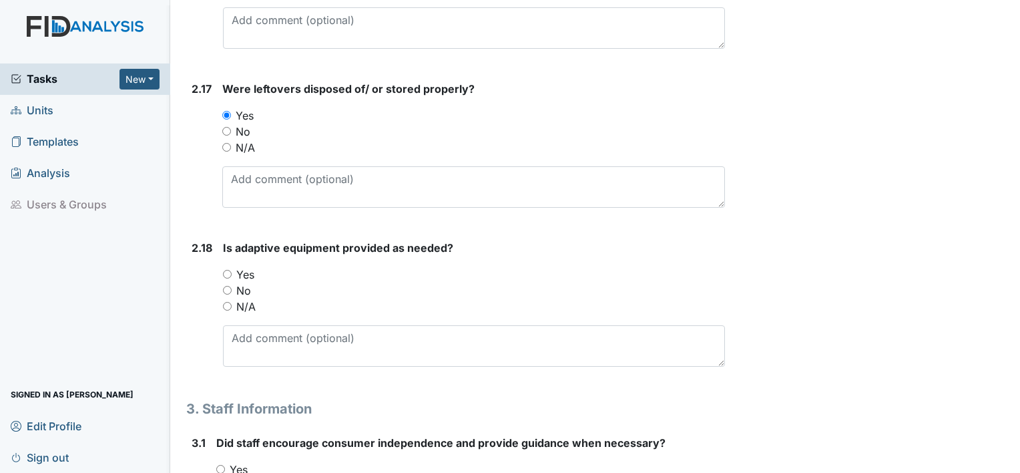
click at [240, 257] on div "Is adaptive equipment provided as needed? You must select one of the below opti…" at bounding box center [474, 303] width 502 height 127
click at [242, 266] on label "Yes" at bounding box center [245, 274] width 18 height 16
click at [232, 270] on input "Yes" at bounding box center [227, 274] width 9 height 9
radio input "true"
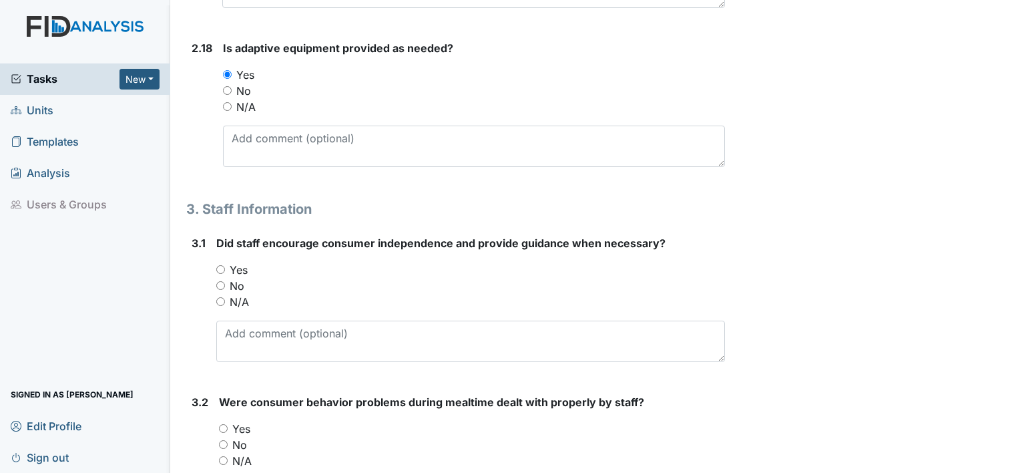
scroll to position [3742, 0]
click at [238, 267] on label "Yes" at bounding box center [239, 269] width 18 height 16
click at [225, 267] on input "Yes" at bounding box center [220, 268] width 9 height 9
radio input "true"
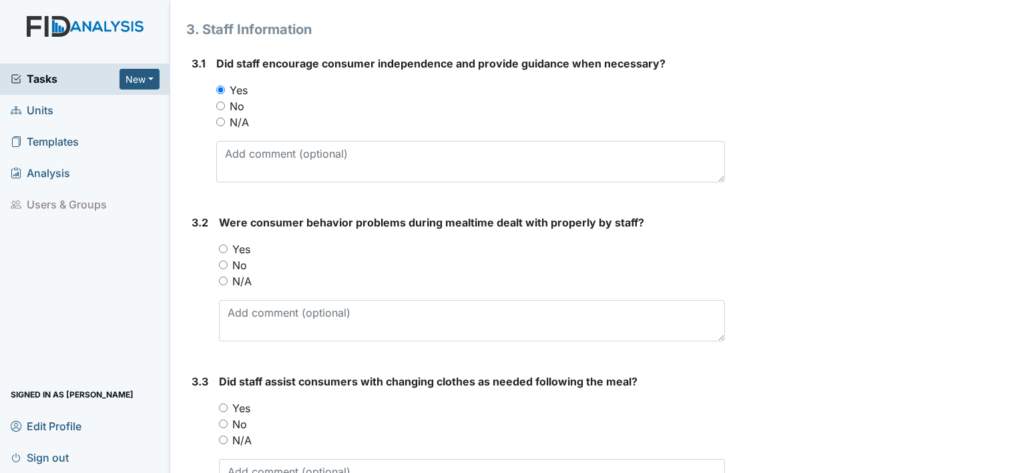
scroll to position [3942, 0]
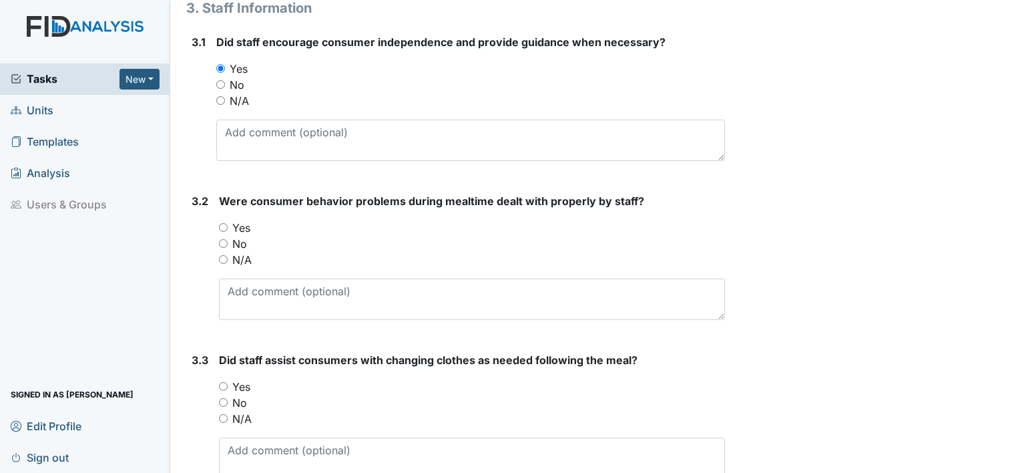
click at [242, 226] on label "Yes" at bounding box center [241, 228] width 18 height 16
click at [228, 226] on input "Yes" at bounding box center [223, 227] width 9 height 9
radio input "true"
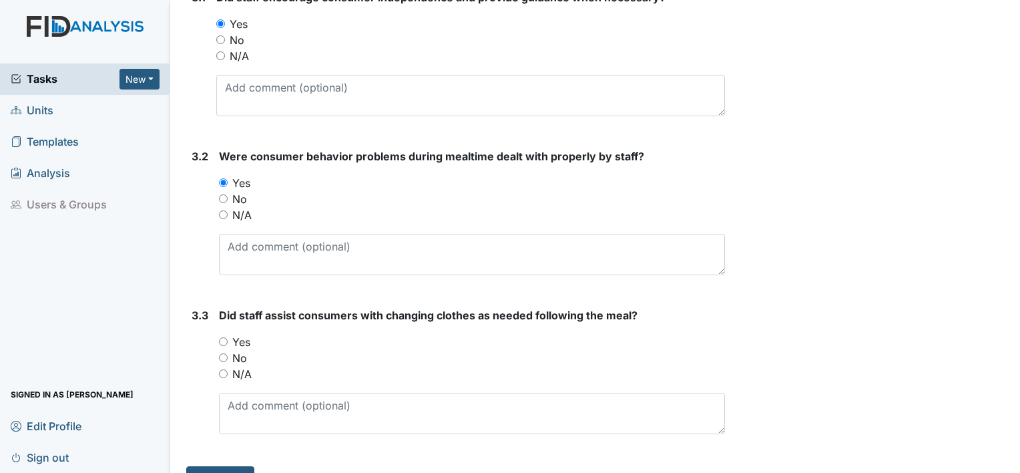
scroll to position [4009, 0]
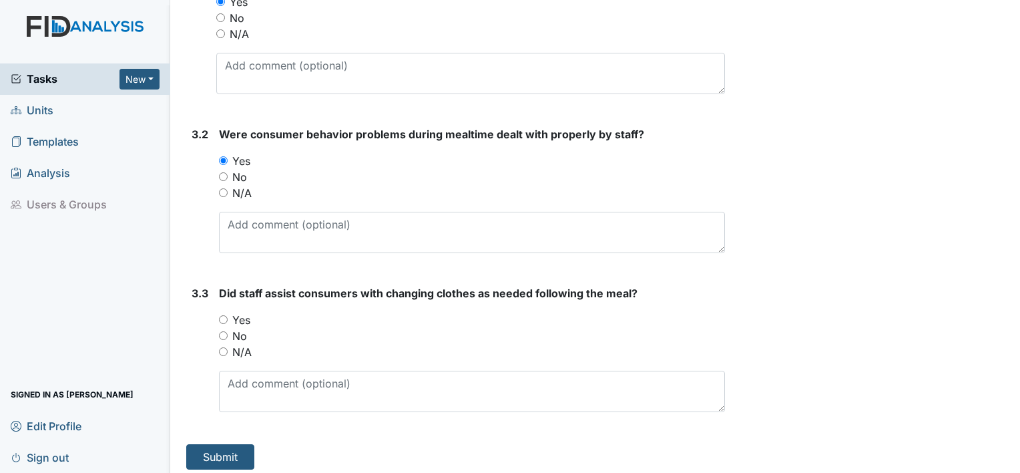
click at [248, 315] on label "Yes" at bounding box center [241, 320] width 18 height 16
click at [228, 315] on input "Yes" at bounding box center [223, 319] width 9 height 9
radio input "true"
click at [228, 451] on button "Submit" at bounding box center [220, 456] width 68 height 25
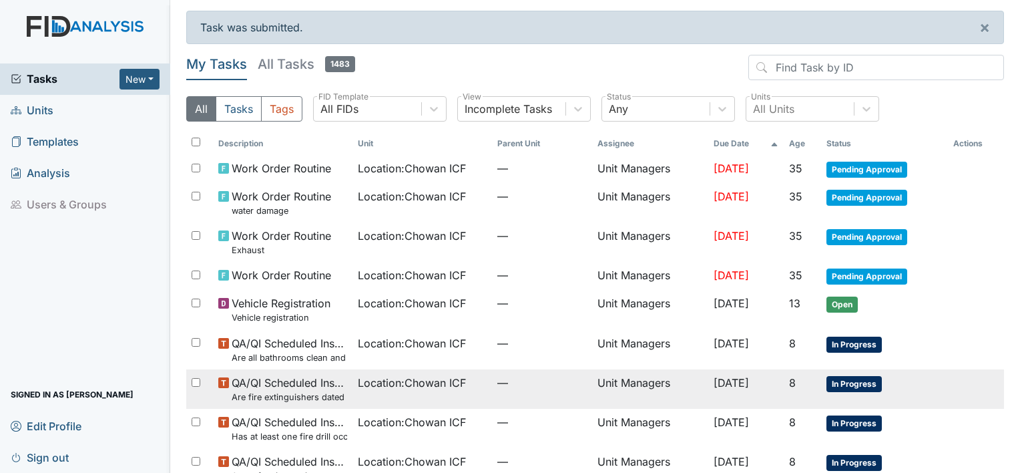
click at [492, 402] on td "—" at bounding box center [542, 388] width 100 height 39
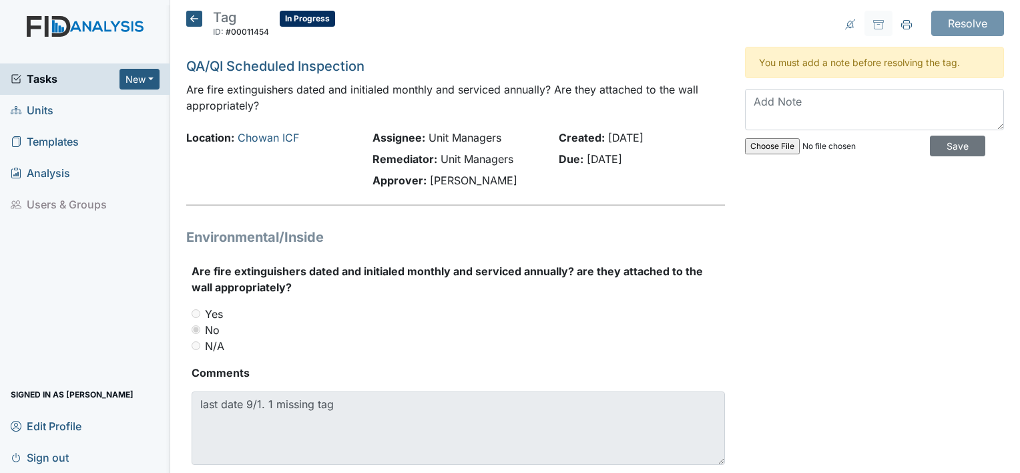
click at [194, 25] on icon at bounding box center [194, 19] width 16 height 16
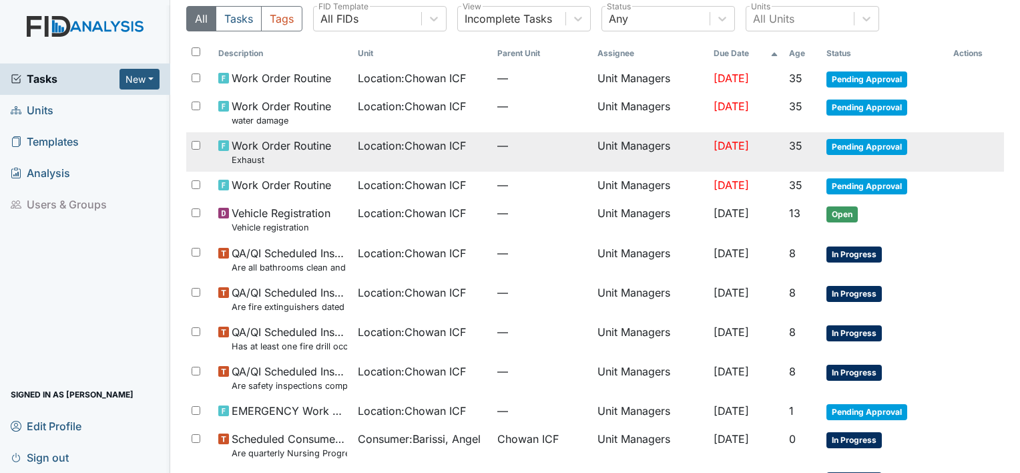
scroll to position [134, 0]
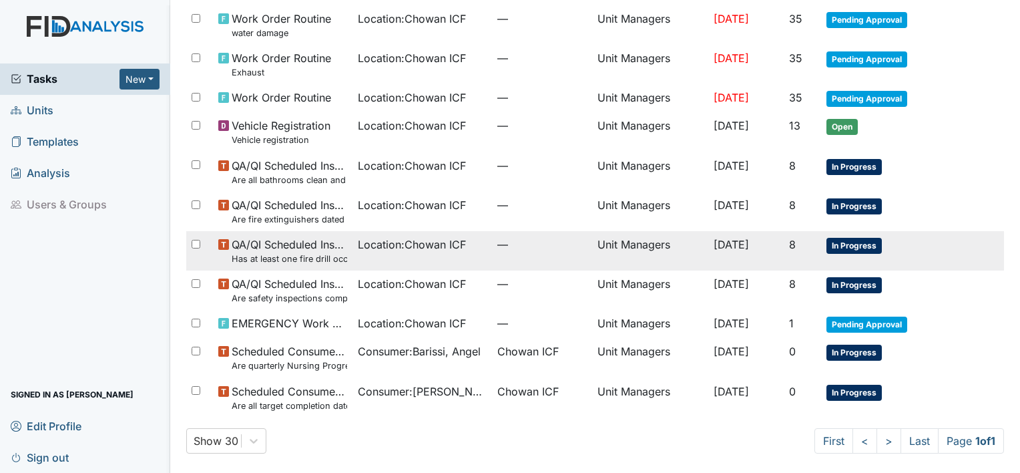
click at [358, 246] on span "Location : Chowan ICF" at bounding box center [412, 244] width 108 height 16
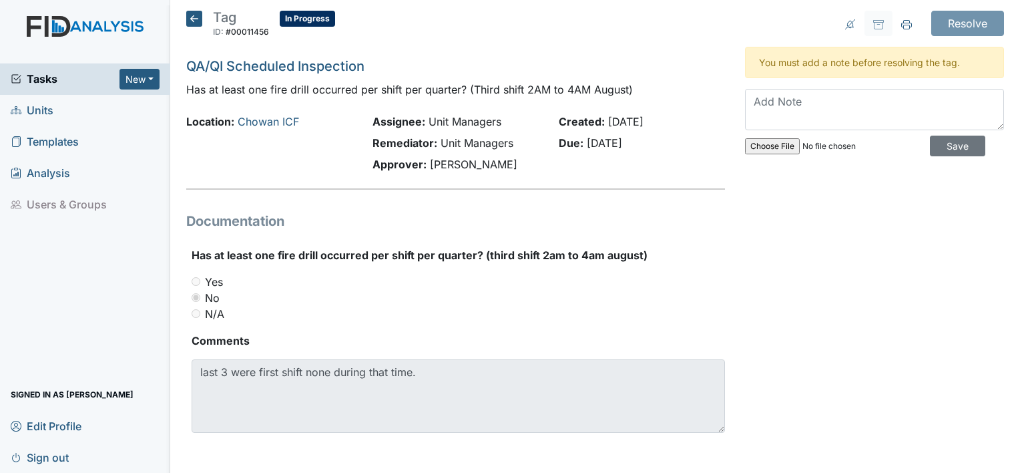
click at [195, 14] on icon at bounding box center [194, 19] width 16 height 16
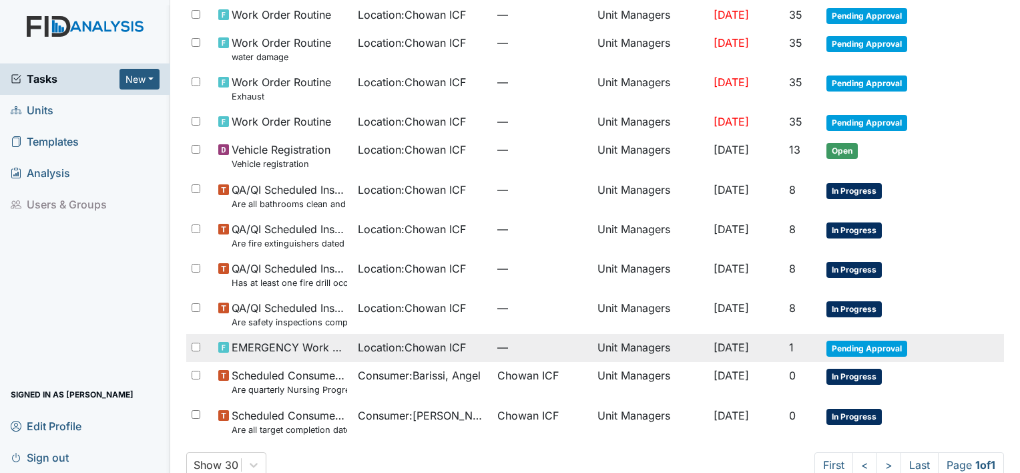
scroll to position [134, 0]
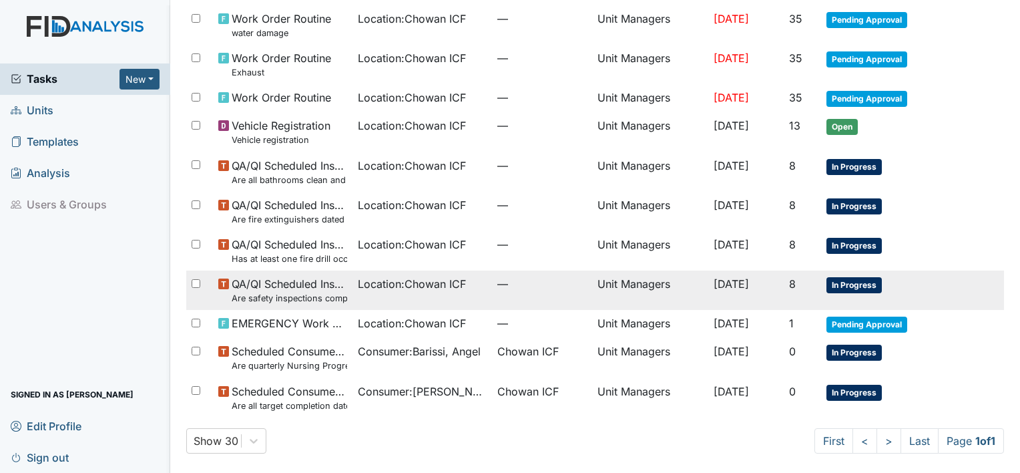
click at [354, 294] on td "Location : Chowan ICF" at bounding box center [422, 289] width 140 height 39
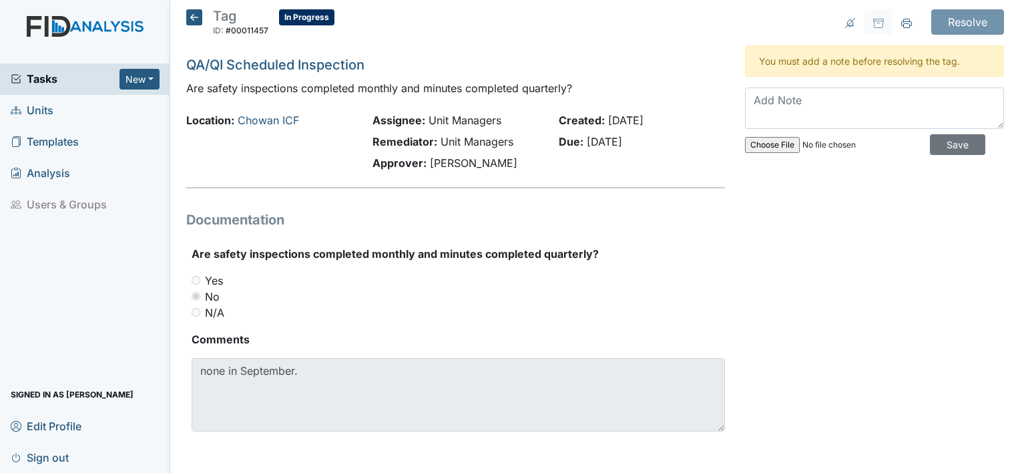
scroll to position [2, 0]
click at [202, 16] on icon at bounding box center [194, 17] width 16 height 16
